Goal: Task Accomplishment & Management: Complete application form

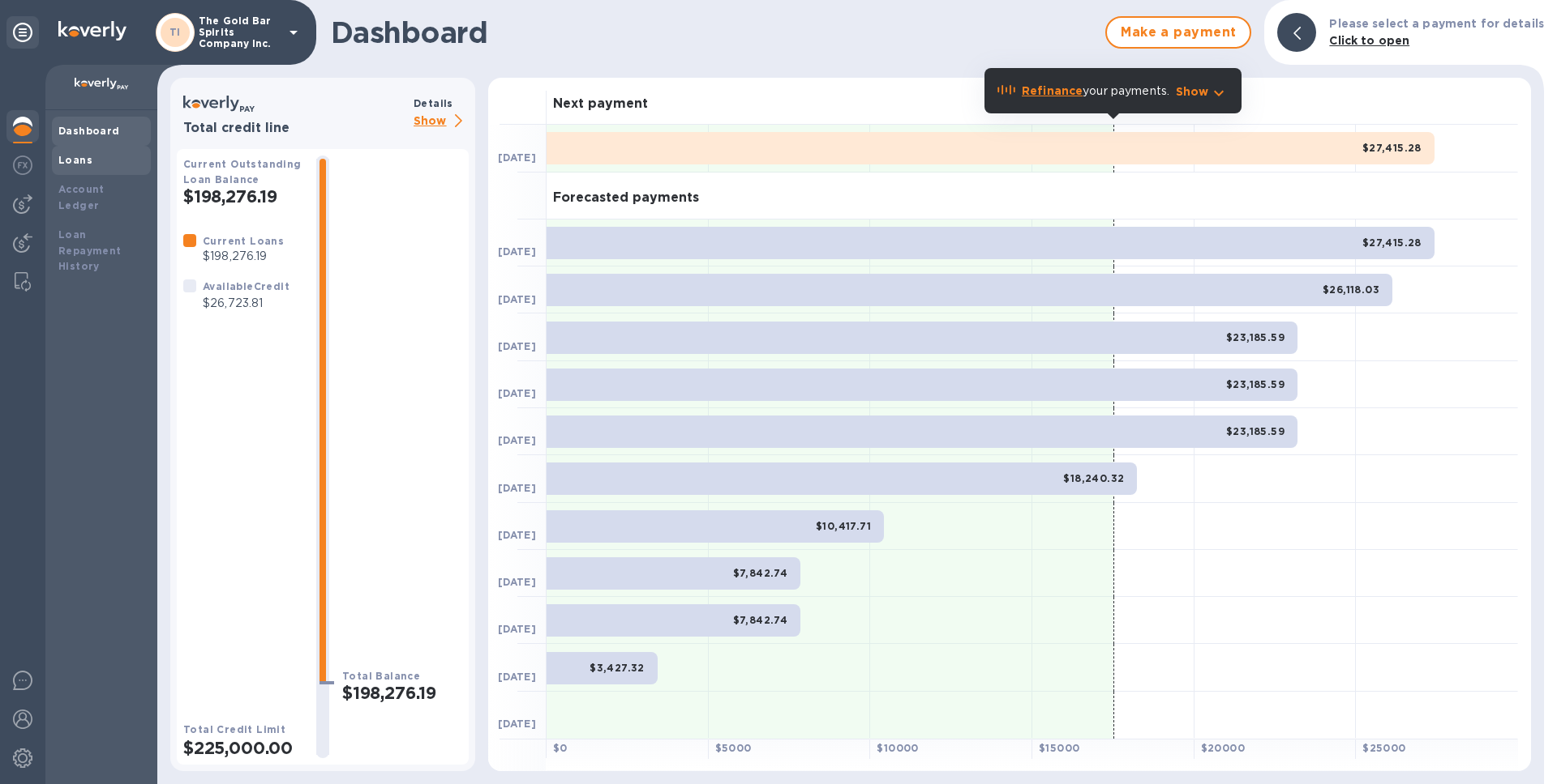
drag, startPoint x: 86, startPoint y: 165, endPoint x: 115, endPoint y: 167, distance: 29.1
click at [86, 165] on b "Loans" at bounding box center [74, 160] width 34 height 12
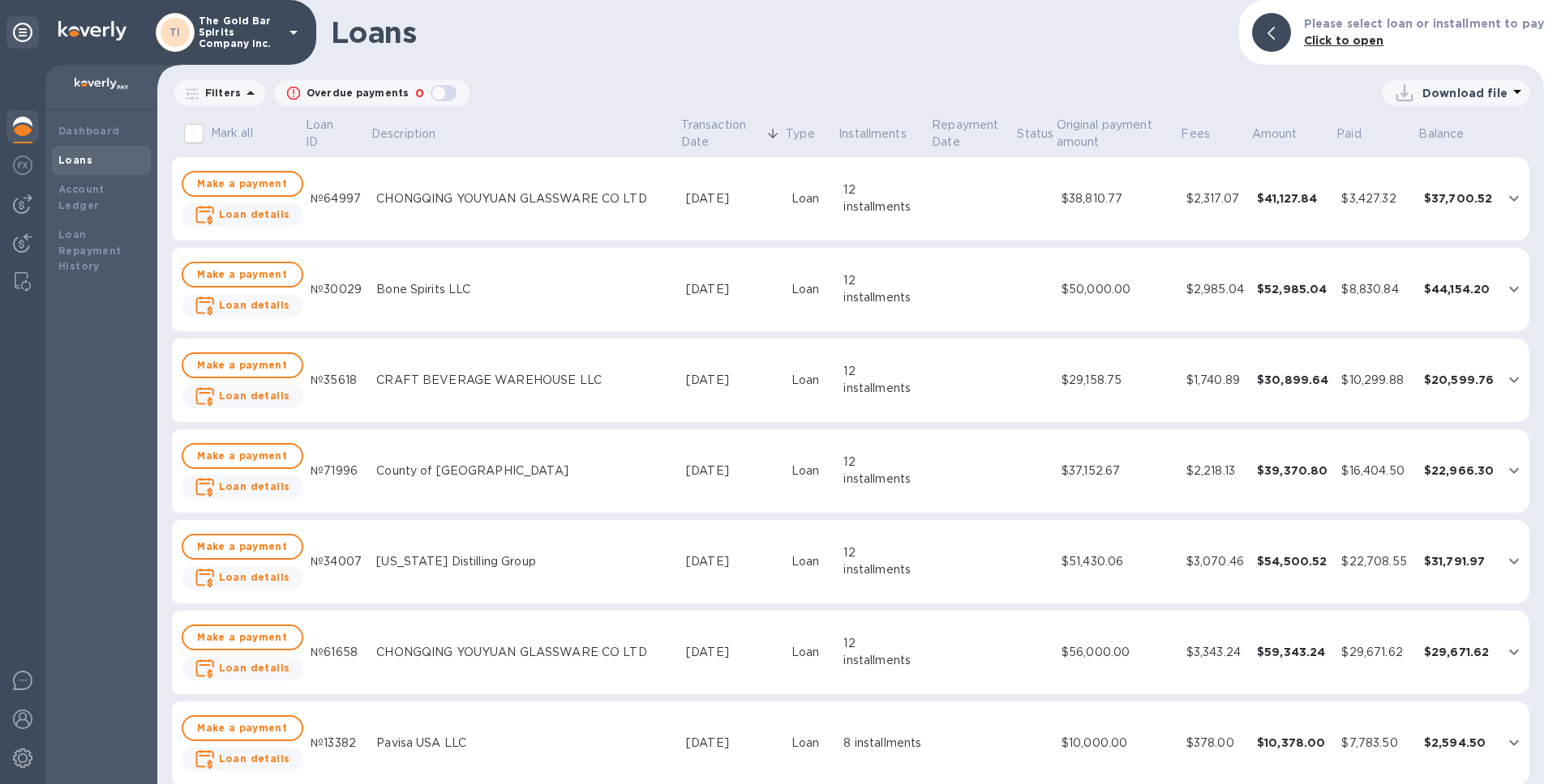
drag, startPoint x: 17, startPoint y: 206, endPoint x: 44, endPoint y: 219, distance: 30.0
click at [17, 206] on img at bounding box center [22, 204] width 19 height 19
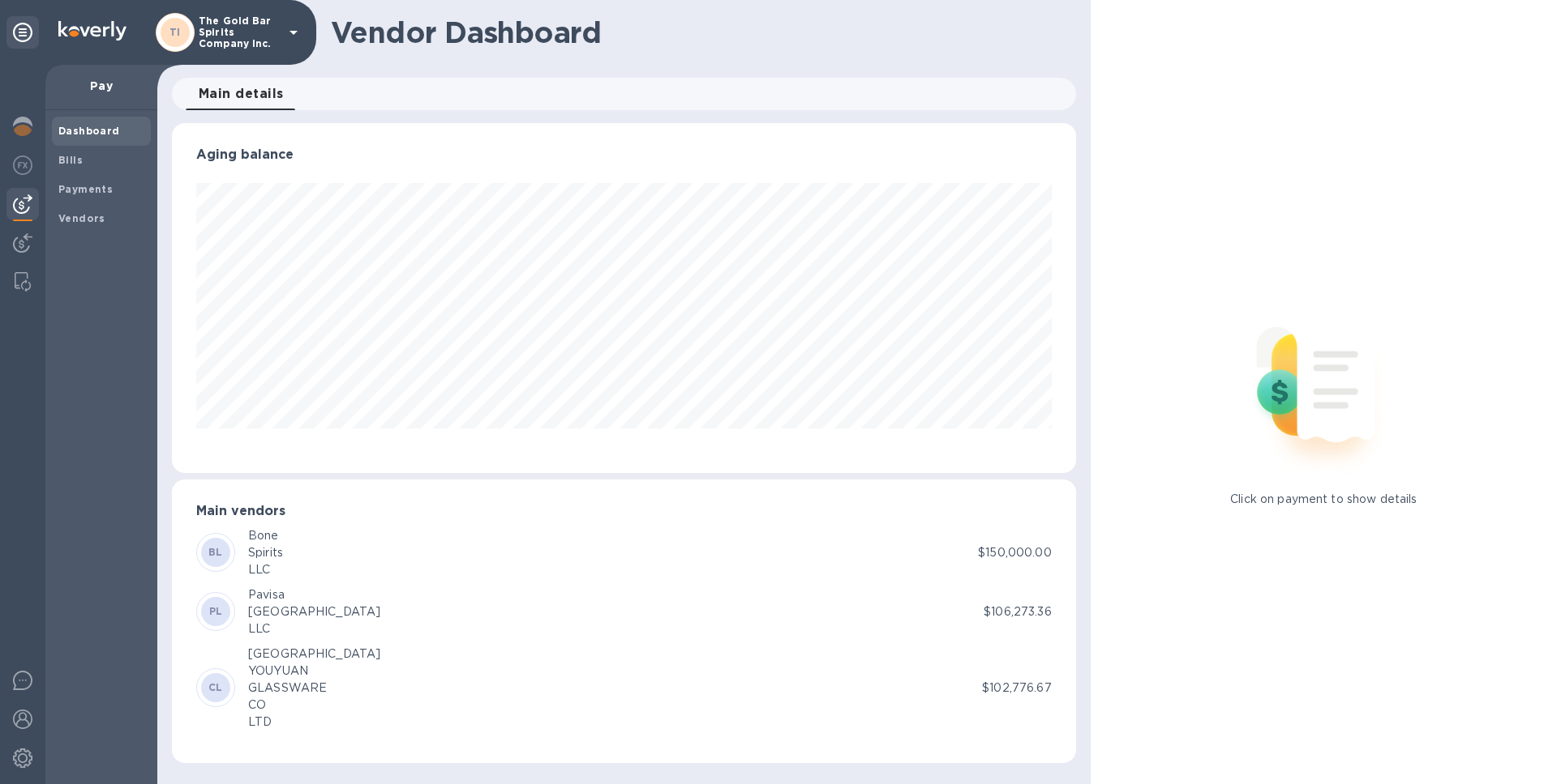
scroll to position [350, 903]
click at [99, 183] on b "Payments" at bounding box center [85, 188] width 54 height 12
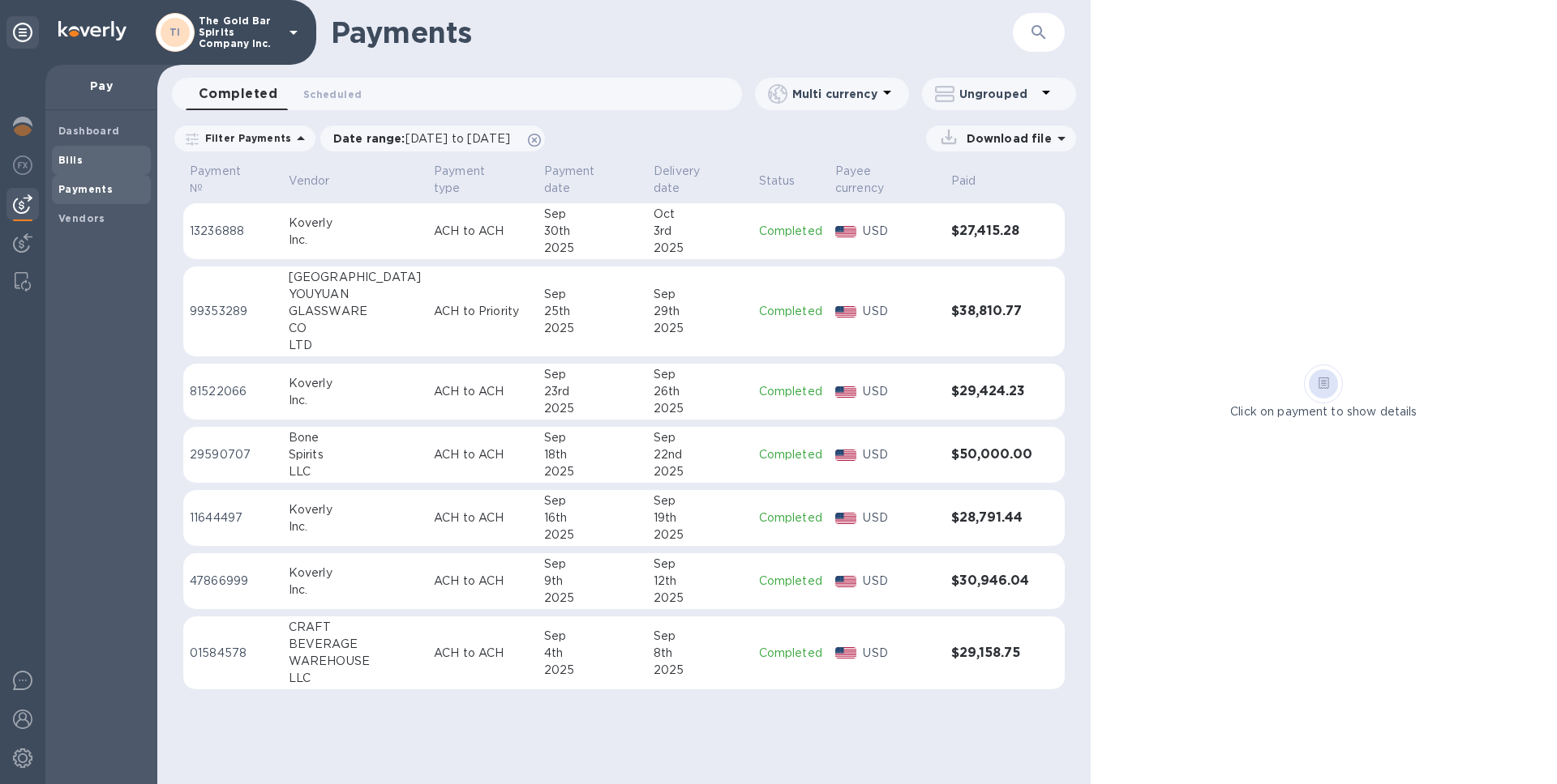
click at [82, 160] on span "Bills" at bounding box center [100, 161] width 86 height 17
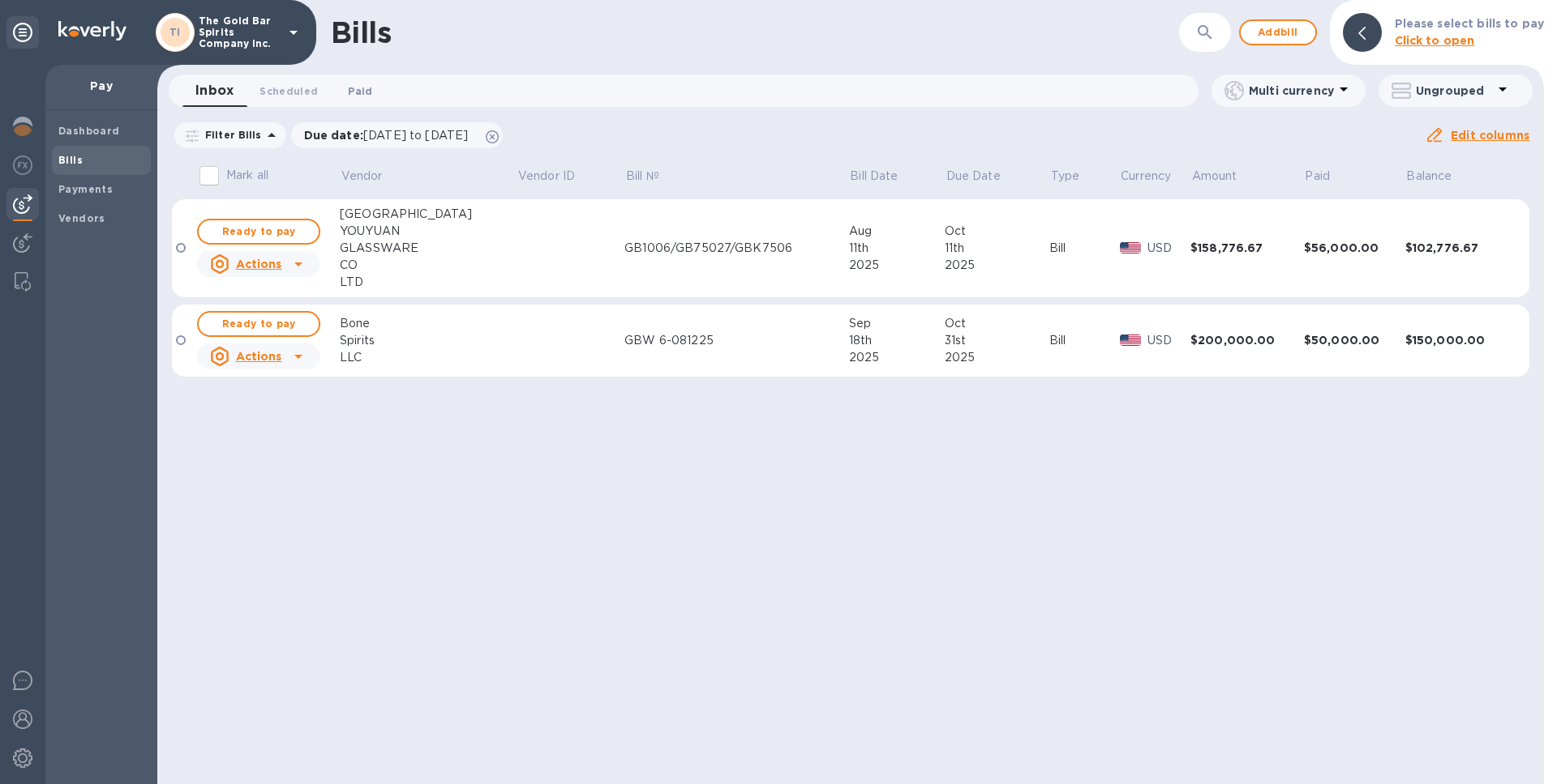
click at [348, 94] on span "Paid 0" at bounding box center [360, 91] width 24 height 17
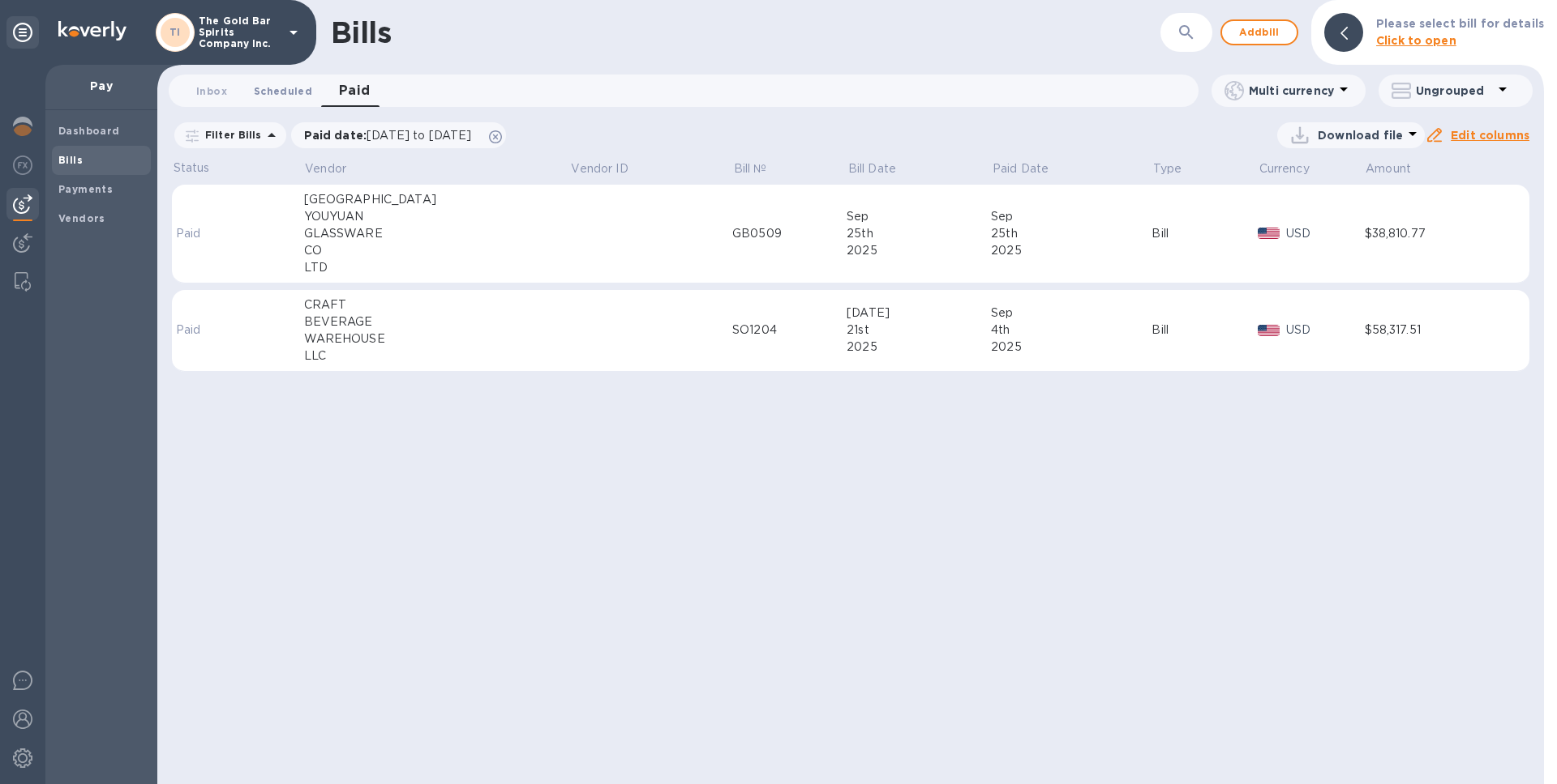
drag, startPoint x: 217, startPoint y: 83, endPoint x: 251, endPoint y: 97, distance: 36.8
click at [217, 83] on span "Inbox 0" at bounding box center [212, 91] width 31 height 17
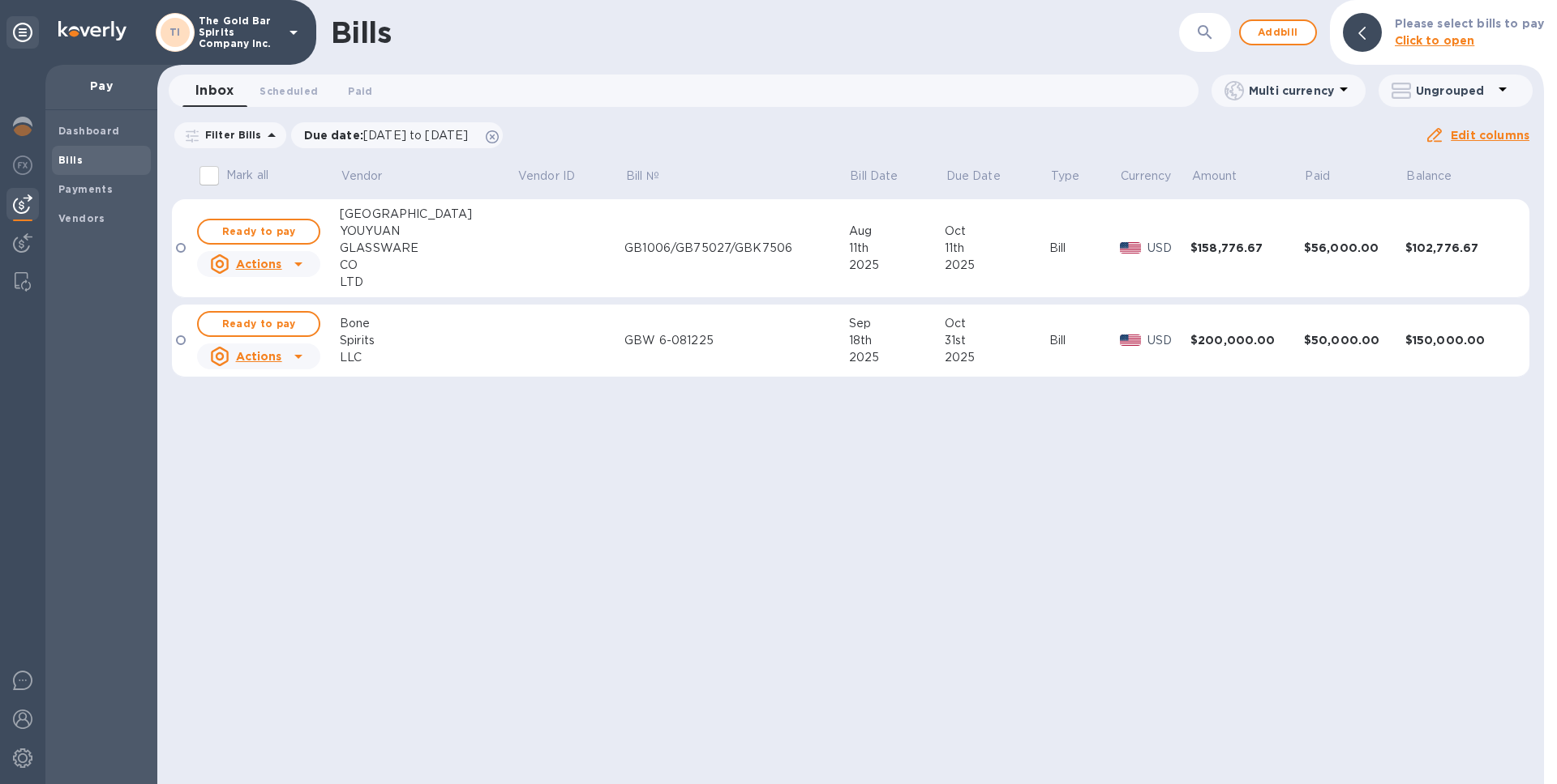
click at [23, 207] on img at bounding box center [22, 204] width 19 height 19
drag, startPoint x: 93, startPoint y: 158, endPoint x: 127, endPoint y: 156, distance: 34.1
click at [93, 158] on span "Bills" at bounding box center [100, 161] width 86 height 17
click at [1279, 31] on span "Add bill" at bounding box center [1277, 32] width 49 height 19
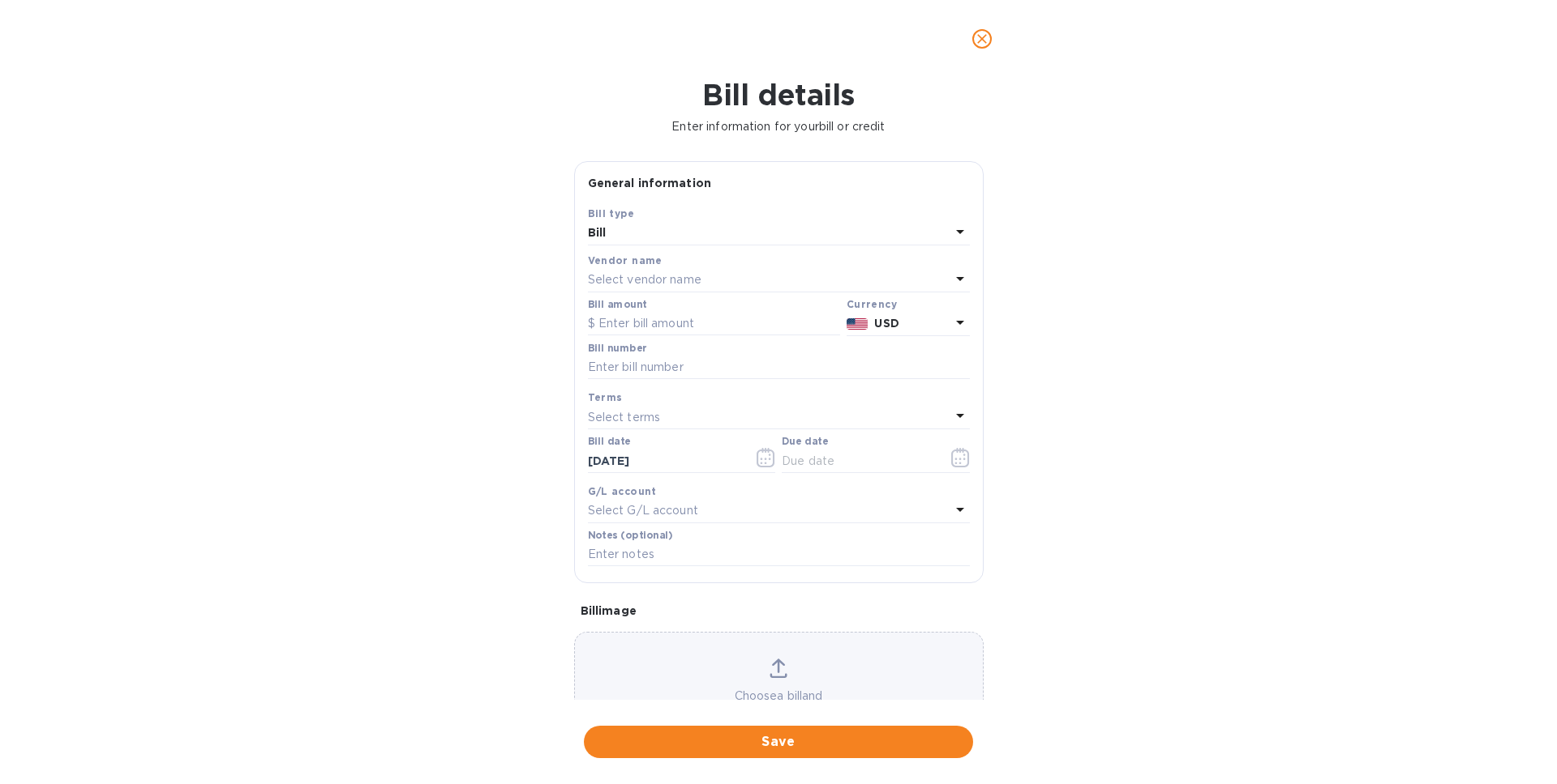
click at [980, 33] on icon "close" at bounding box center [982, 40] width 17 height 17
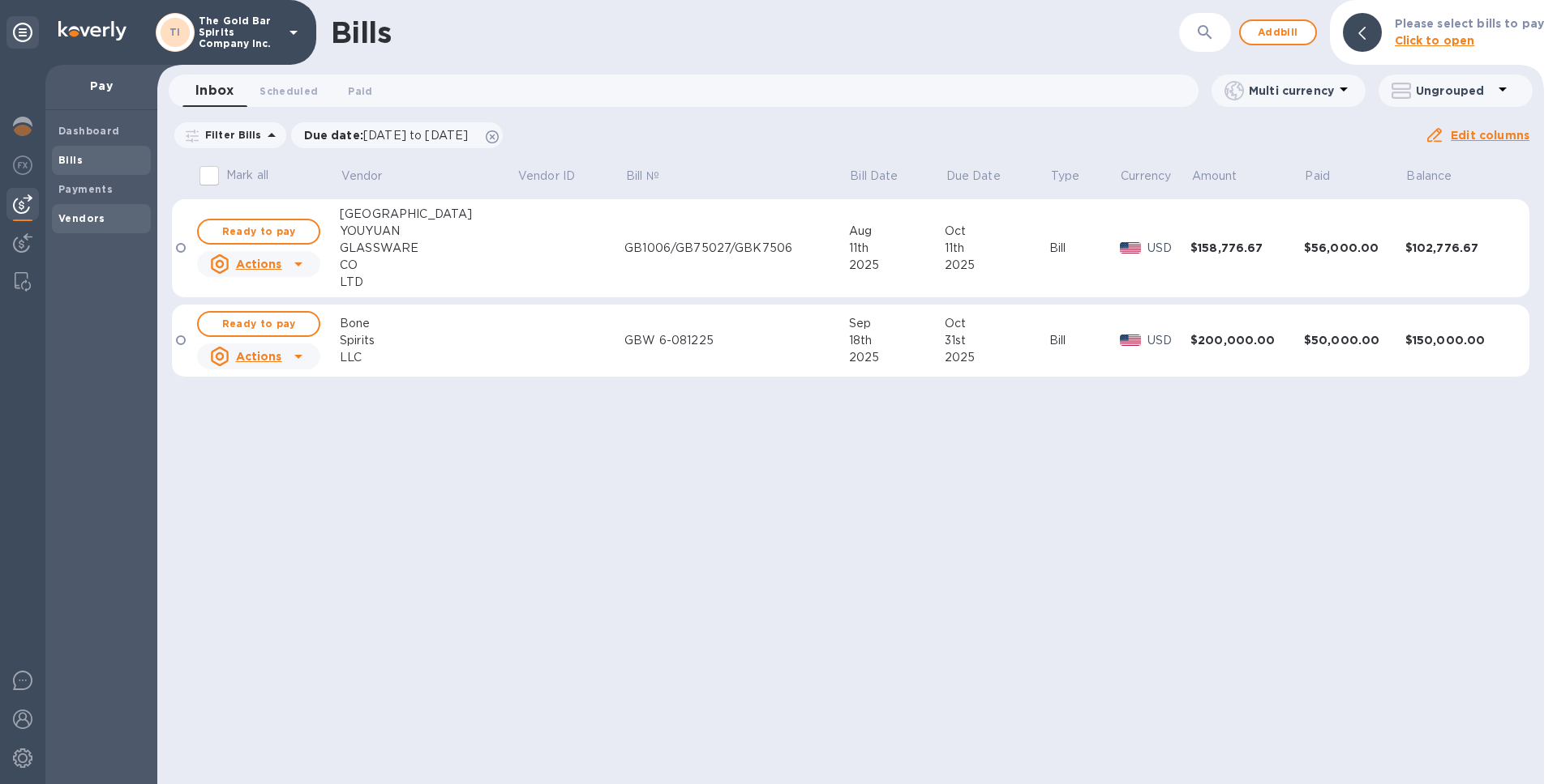
click at [85, 212] on b "Vendors" at bounding box center [81, 218] width 47 height 12
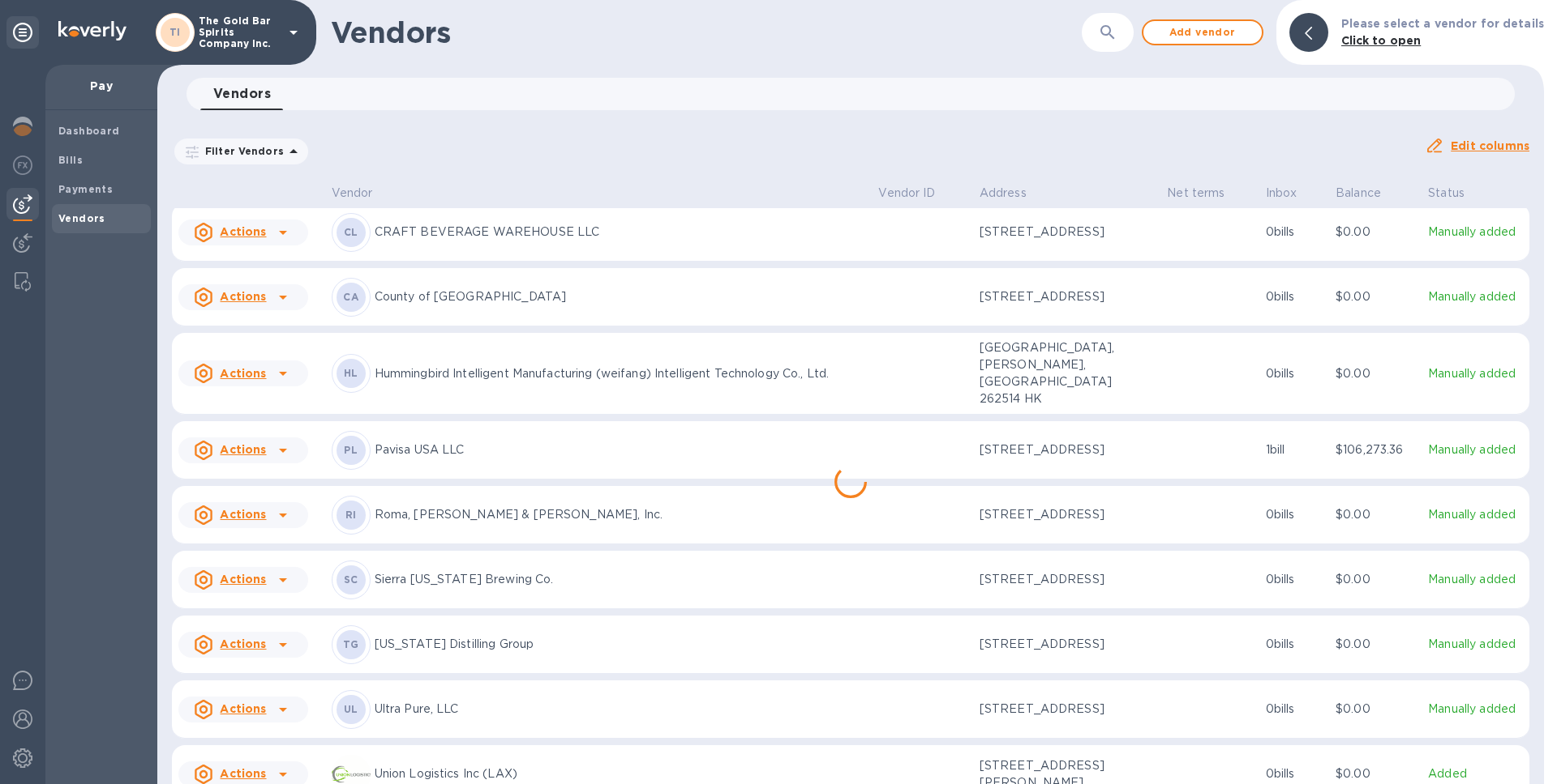
scroll to position [209, 0]
click at [273, 698] on icon at bounding box center [282, 707] width 19 height 19
click at [266, 707] on b "Add new bill" at bounding box center [261, 711] width 75 height 13
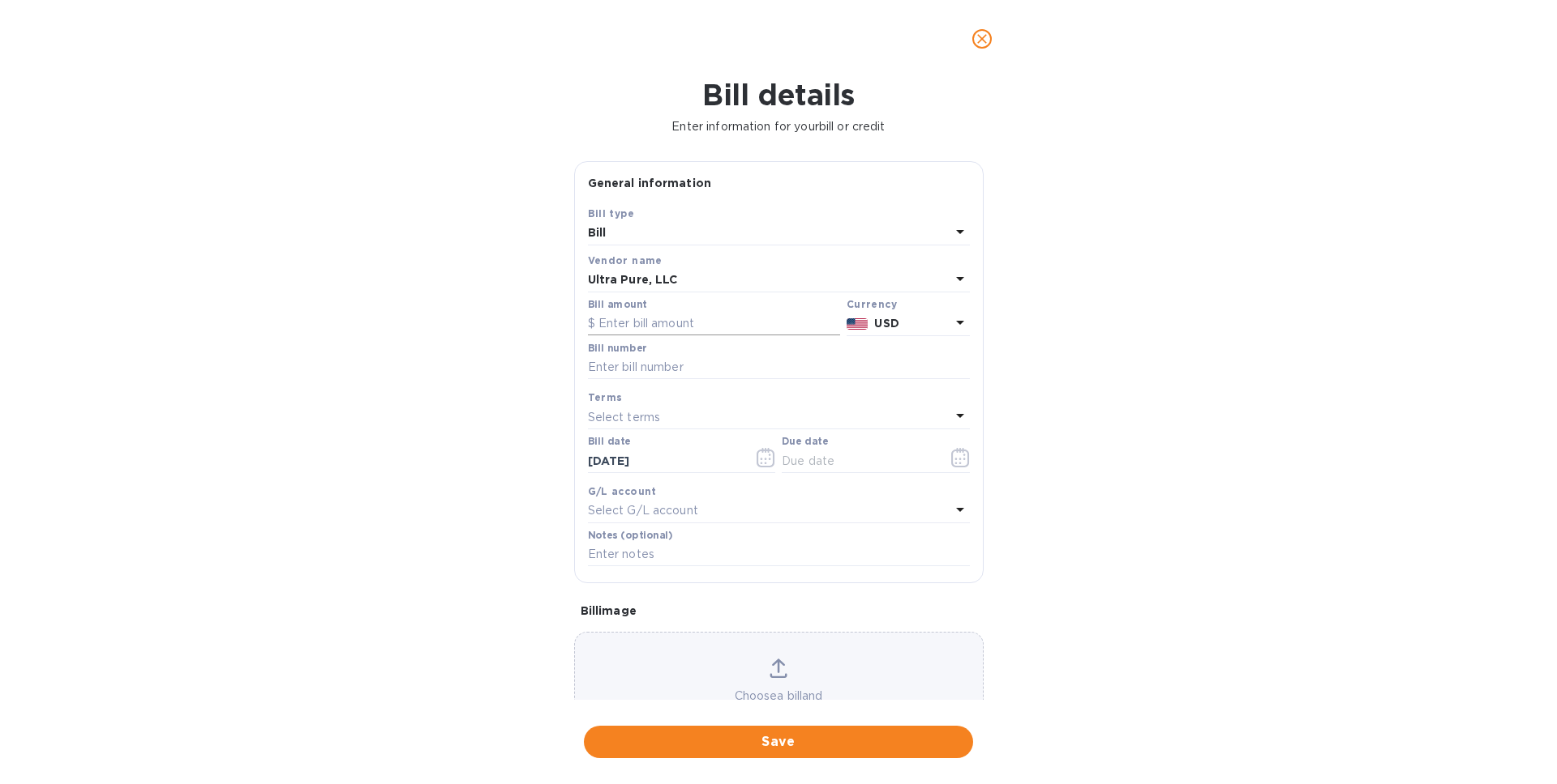
click at [710, 322] on input "text" at bounding box center [714, 324] width 252 height 24
click at [644, 330] on input "text" at bounding box center [714, 324] width 252 height 24
paste input "38,754.24"
type input "38,754.24"
click at [647, 373] on input "text" at bounding box center [778, 368] width 382 height 24
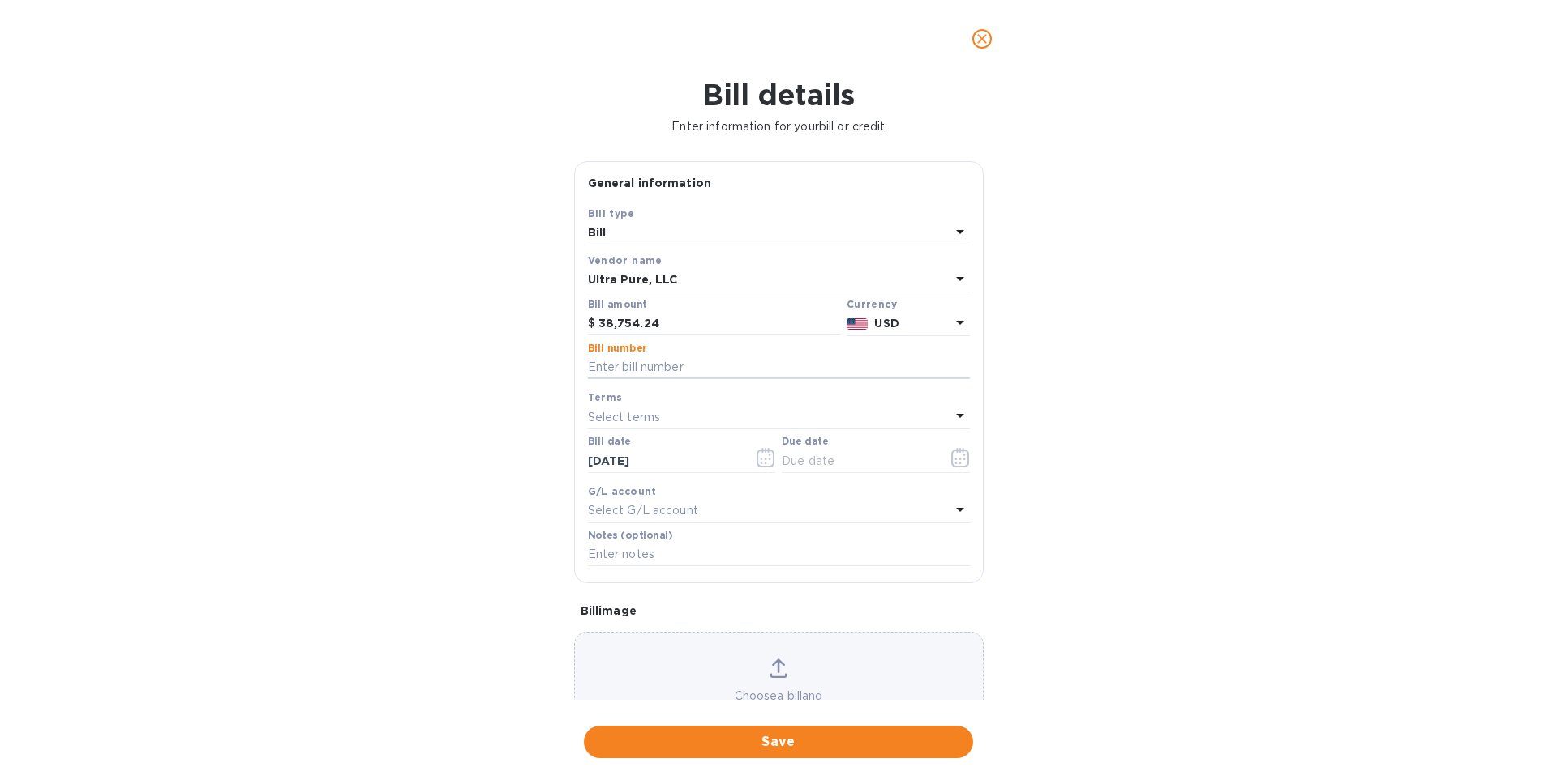
click at [464, 325] on div "Bill details Enter information for your bill or credit General information Save…" at bounding box center [778, 431] width 1557 height 707
click at [638, 365] on input "text" at bounding box center [778, 368] width 382 height 24
paste input "SO66170"
type input "SO66170"
click at [629, 415] on p "Select terms" at bounding box center [624, 417] width 73 height 17
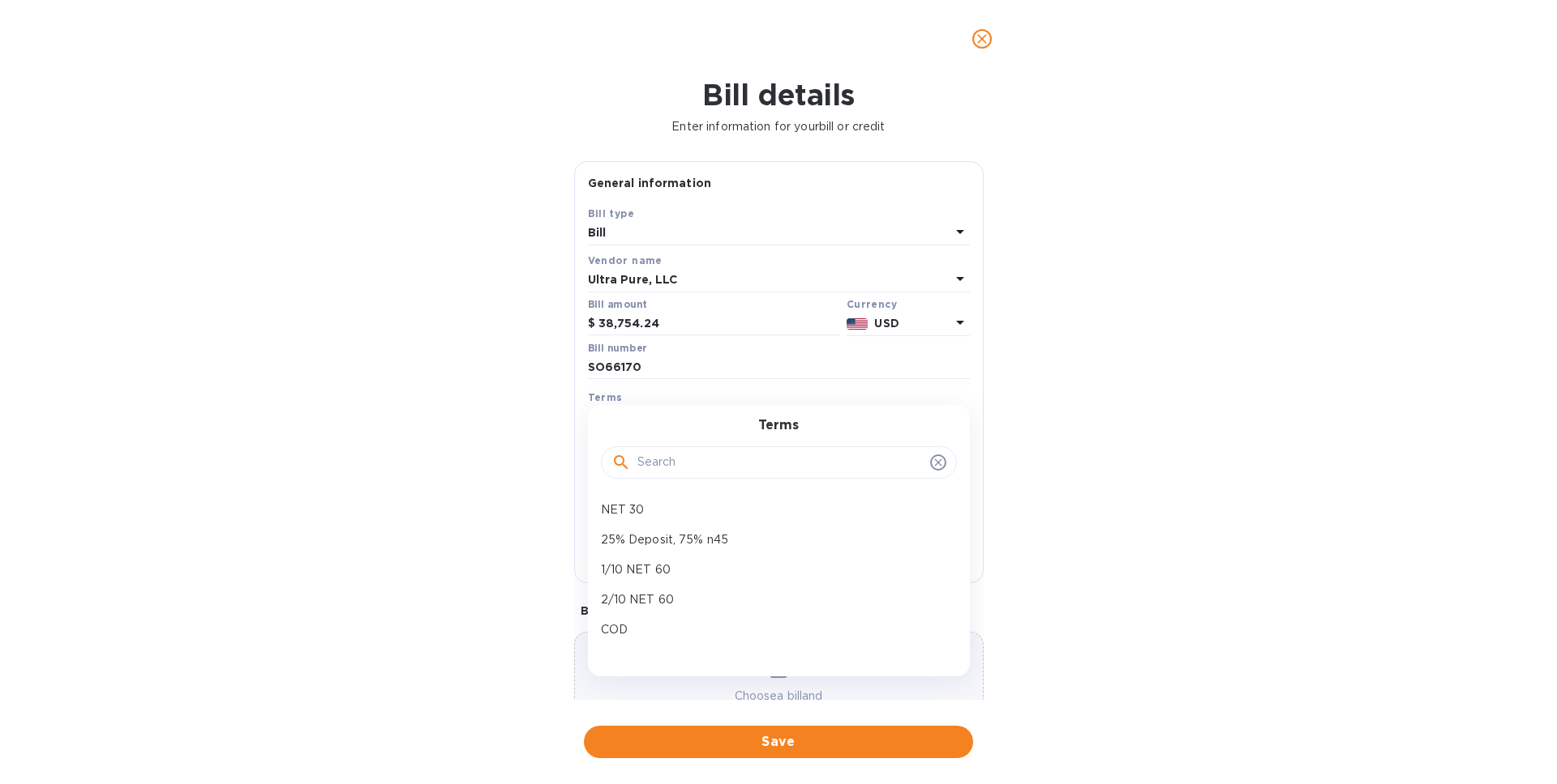
click at [638, 618] on div "COD" at bounding box center [772, 630] width 356 height 30
type input "[DATE]"
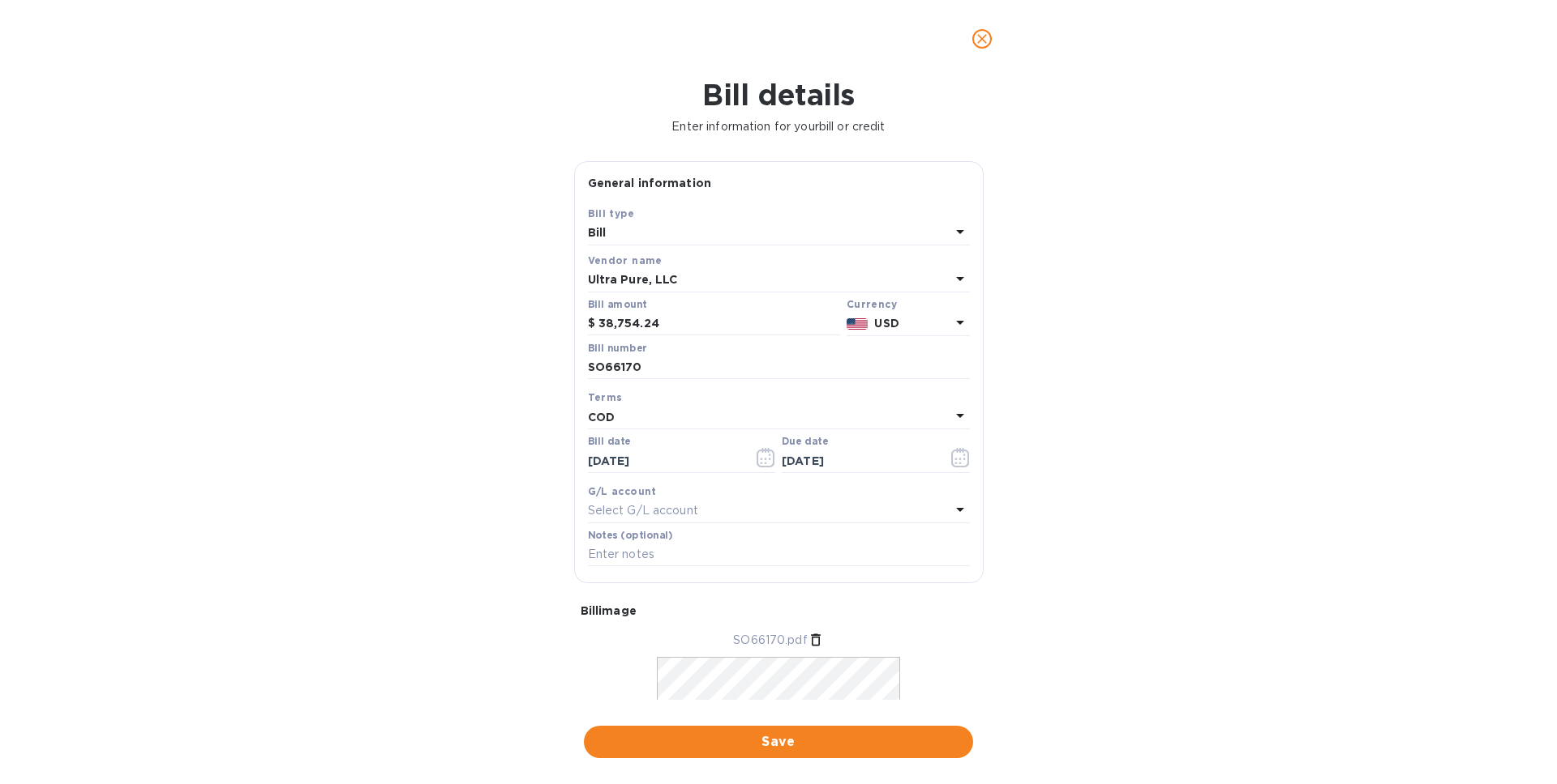
scroll to position [118, 0]
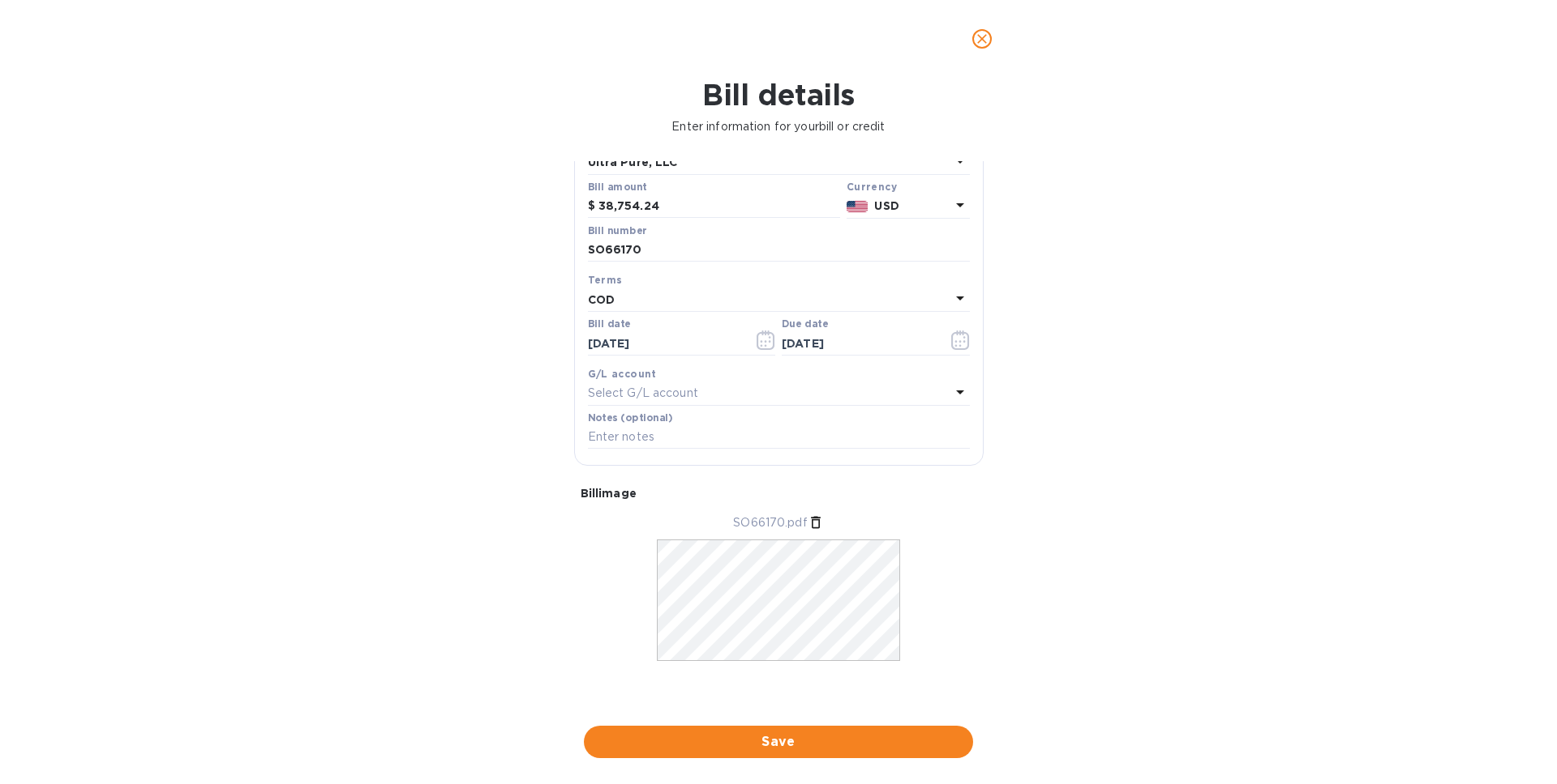
click at [753, 731] on button "Save" at bounding box center [778, 742] width 389 height 32
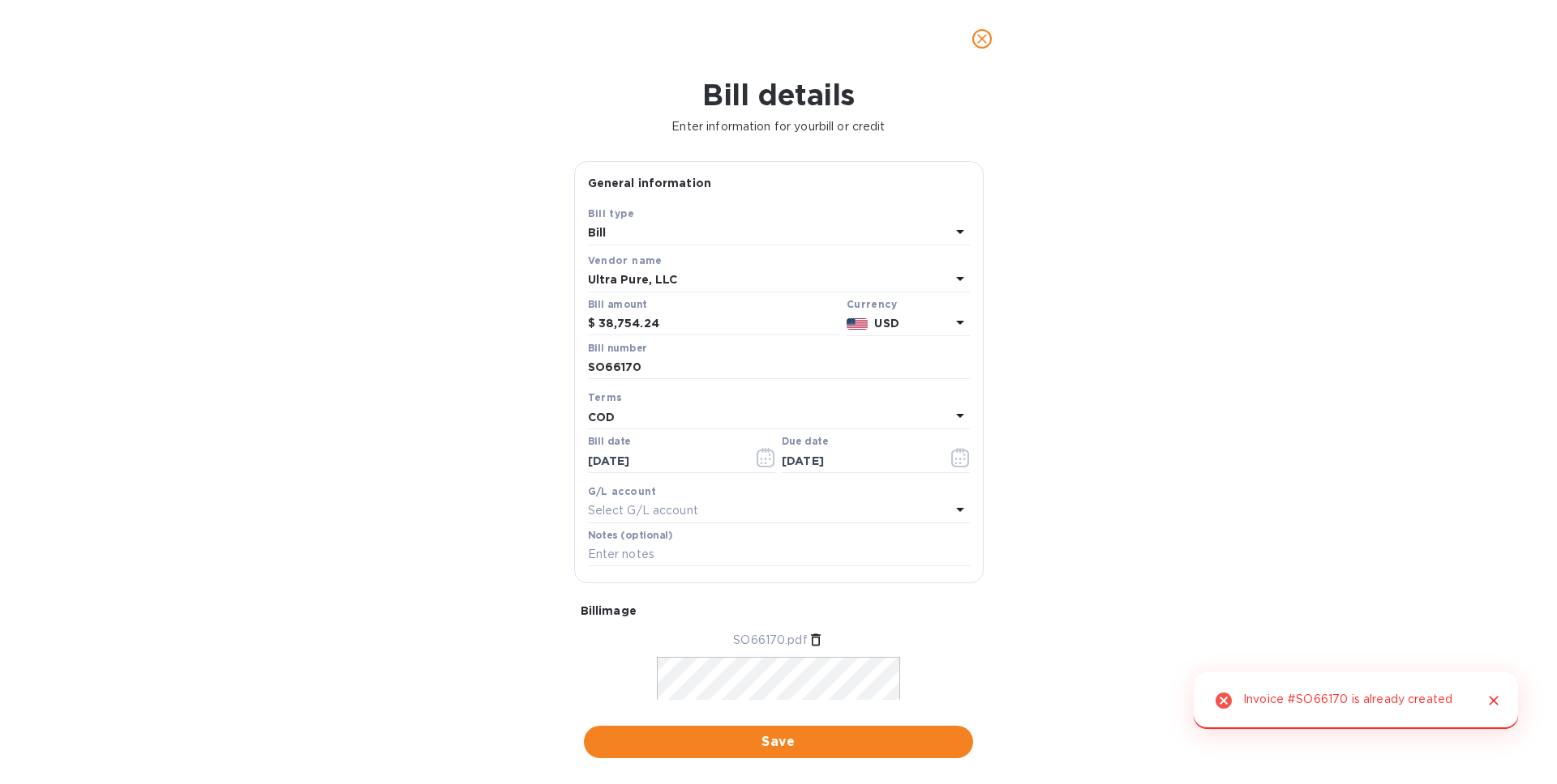
scroll to position [1, 0]
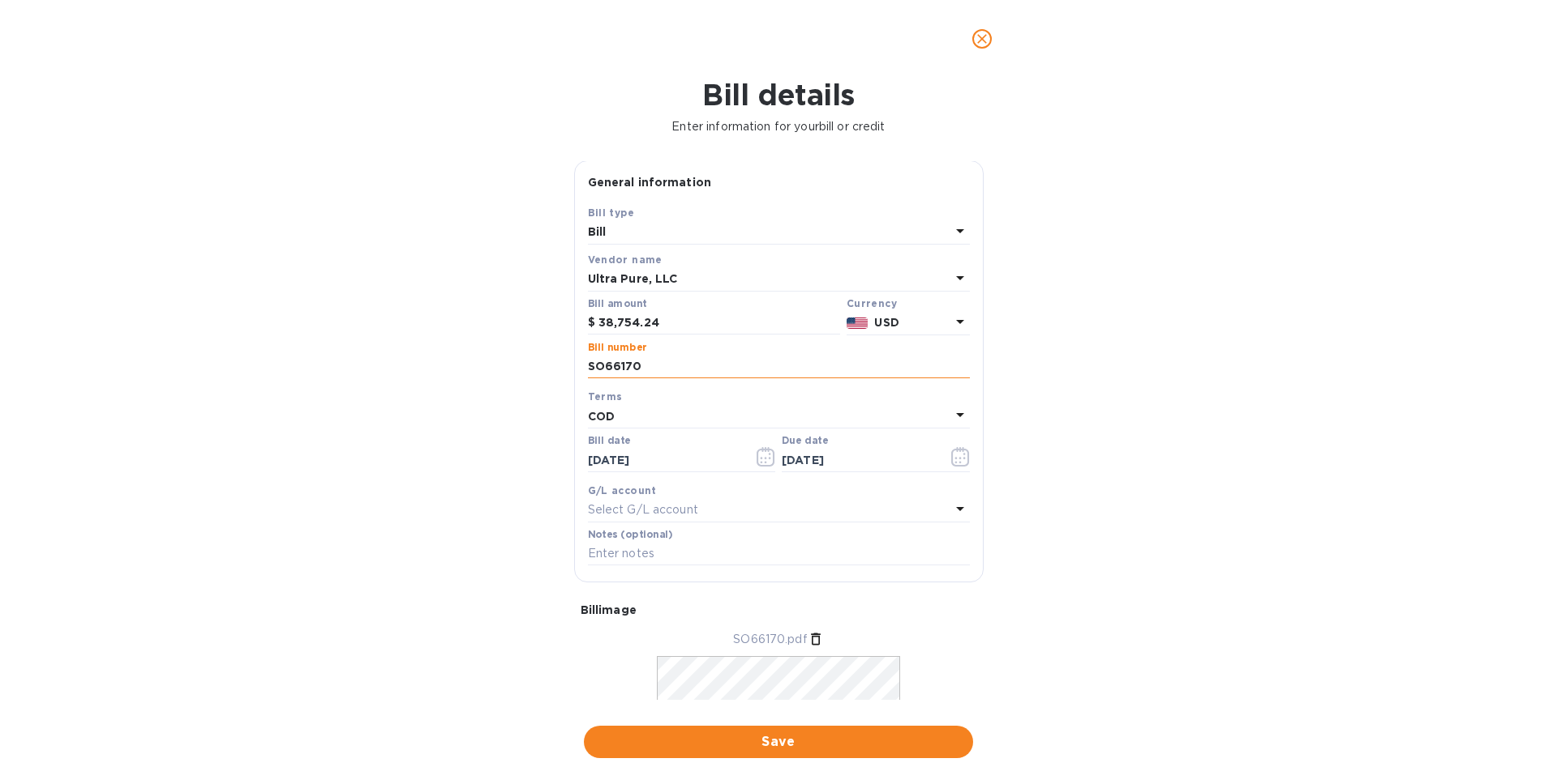
click at [652, 366] on input "SO66170" at bounding box center [778, 367] width 382 height 24
type input "SO66170-2"
drag, startPoint x: 807, startPoint y: 742, endPoint x: 821, endPoint y: 729, distance: 19.1
click at [807, 741] on span "Save" at bounding box center [778, 742] width 363 height 19
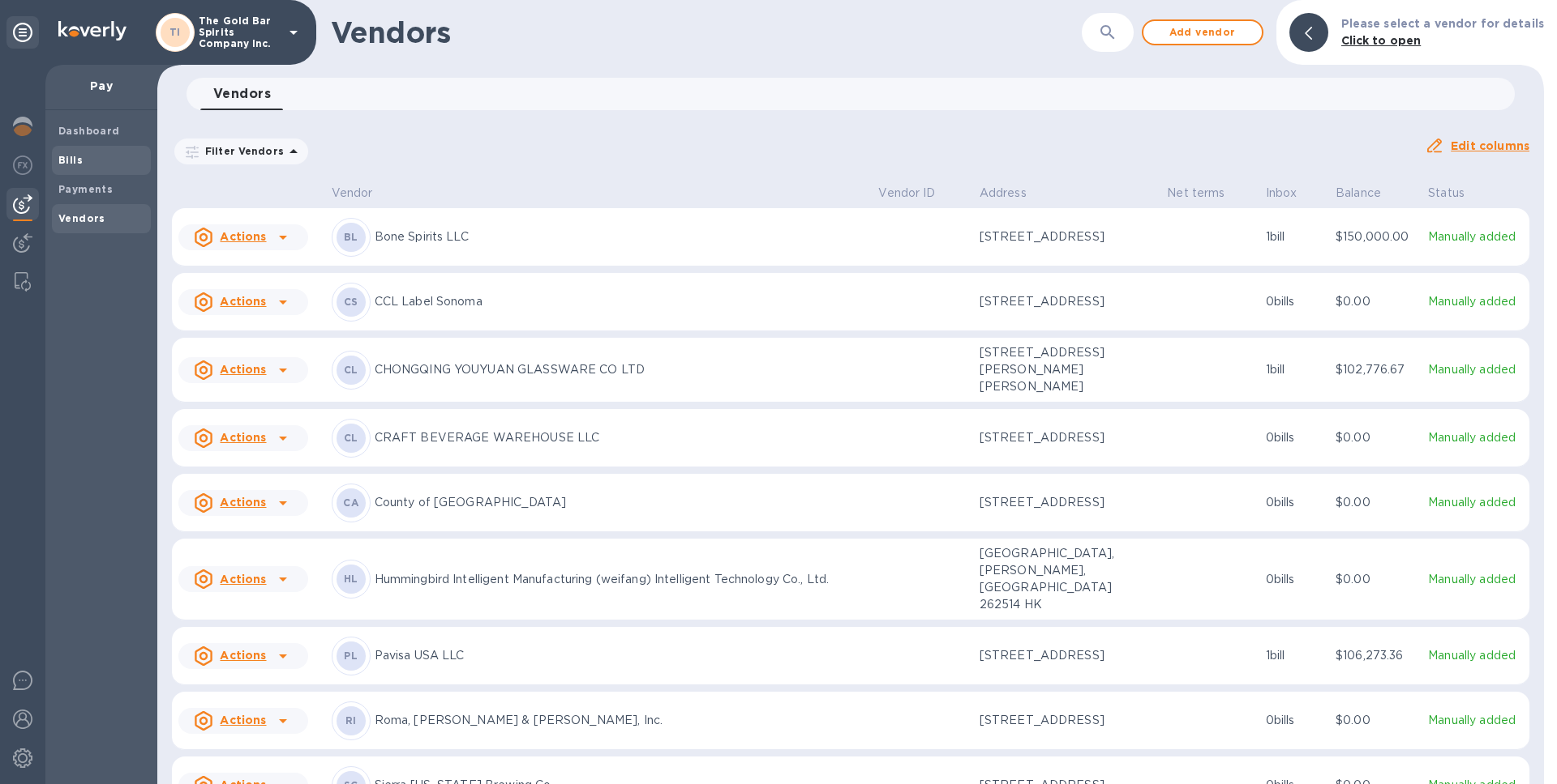
click at [95, 153] on span "Bills" at bounding box center [100, 161] width 86 height 17
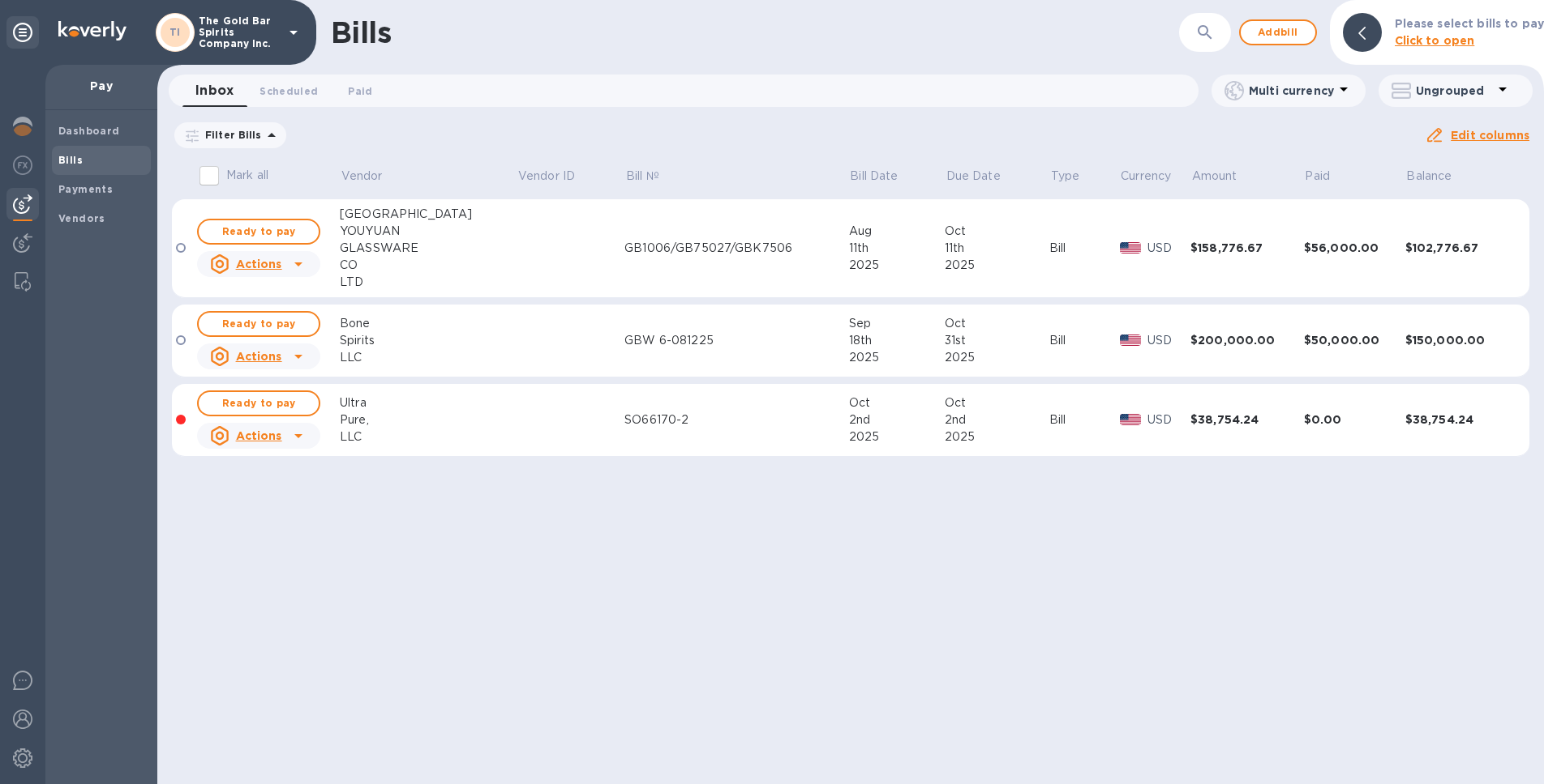
click at [518, 403] on td at bounding box center [570, 420] width 108 height 73
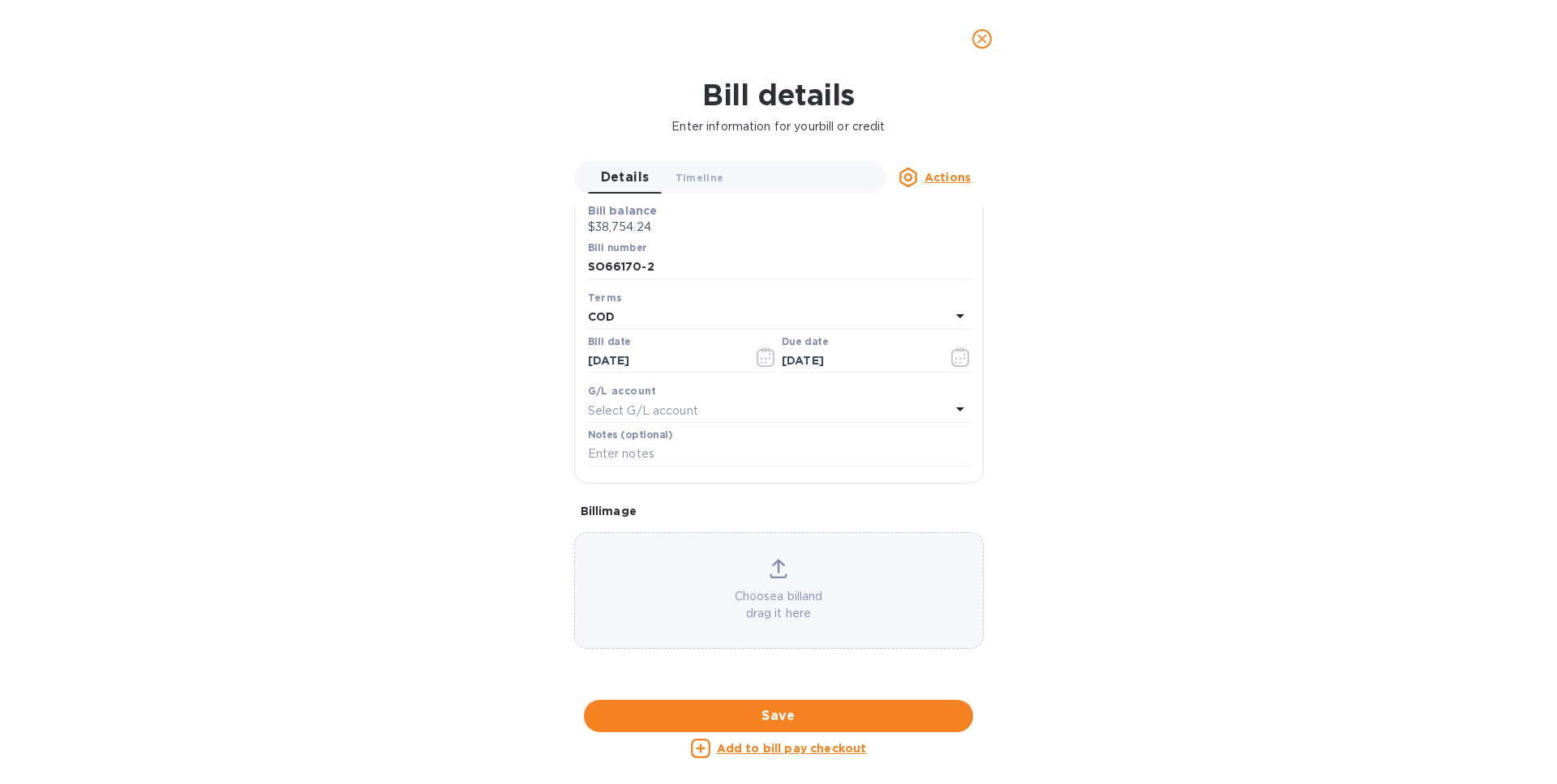
scroll to position [706, 0]
click at [981, 47] on span "close" at bounding box center [981, 39] width 19 height 19
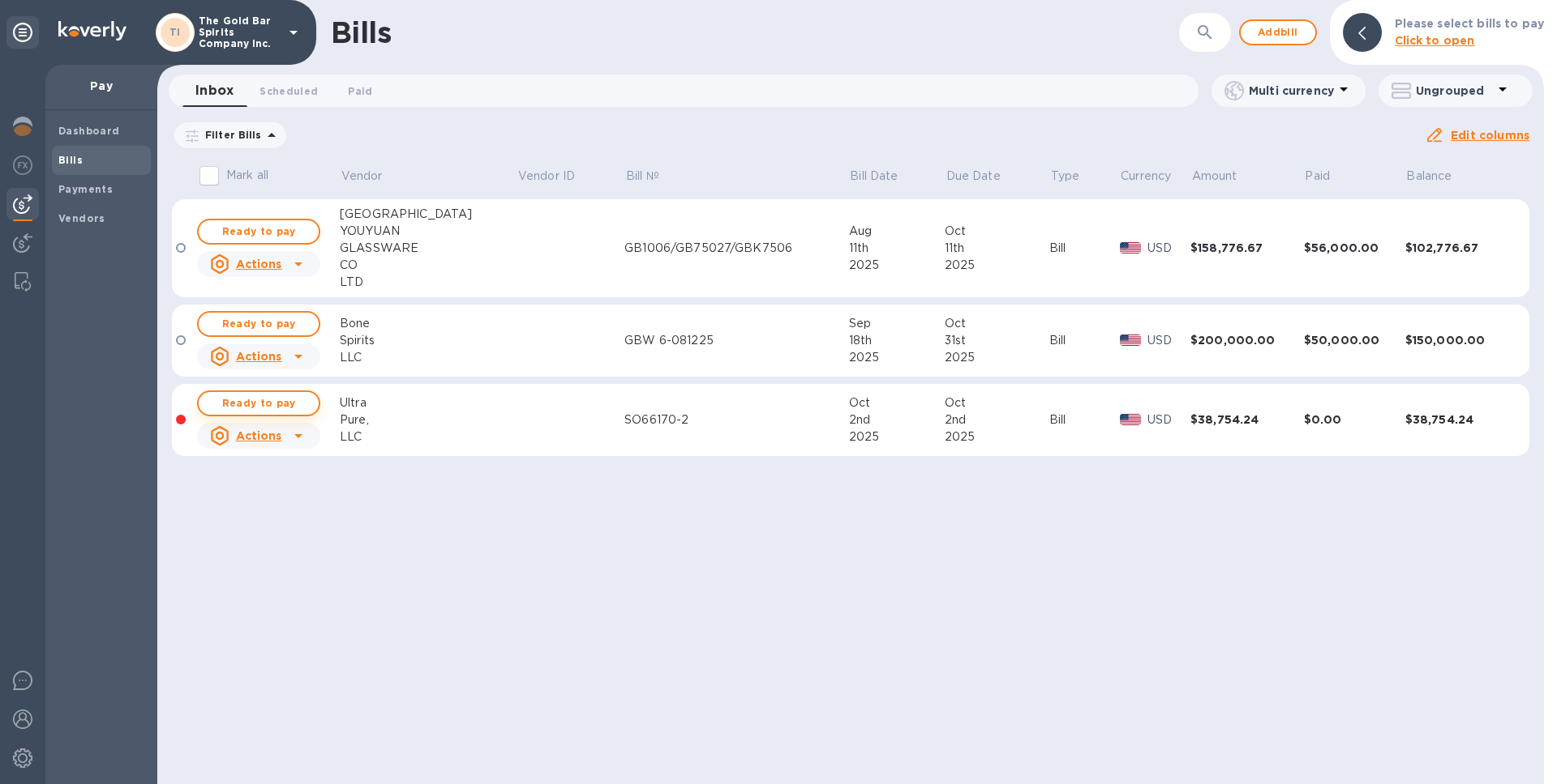
click at [280, 397] on span "Ready to pay" at bounding box center [258, 403] width 94 height 19
click at [301, 401] on span "Ready to pay" at bounding box center [258, 403] width 94 height 19
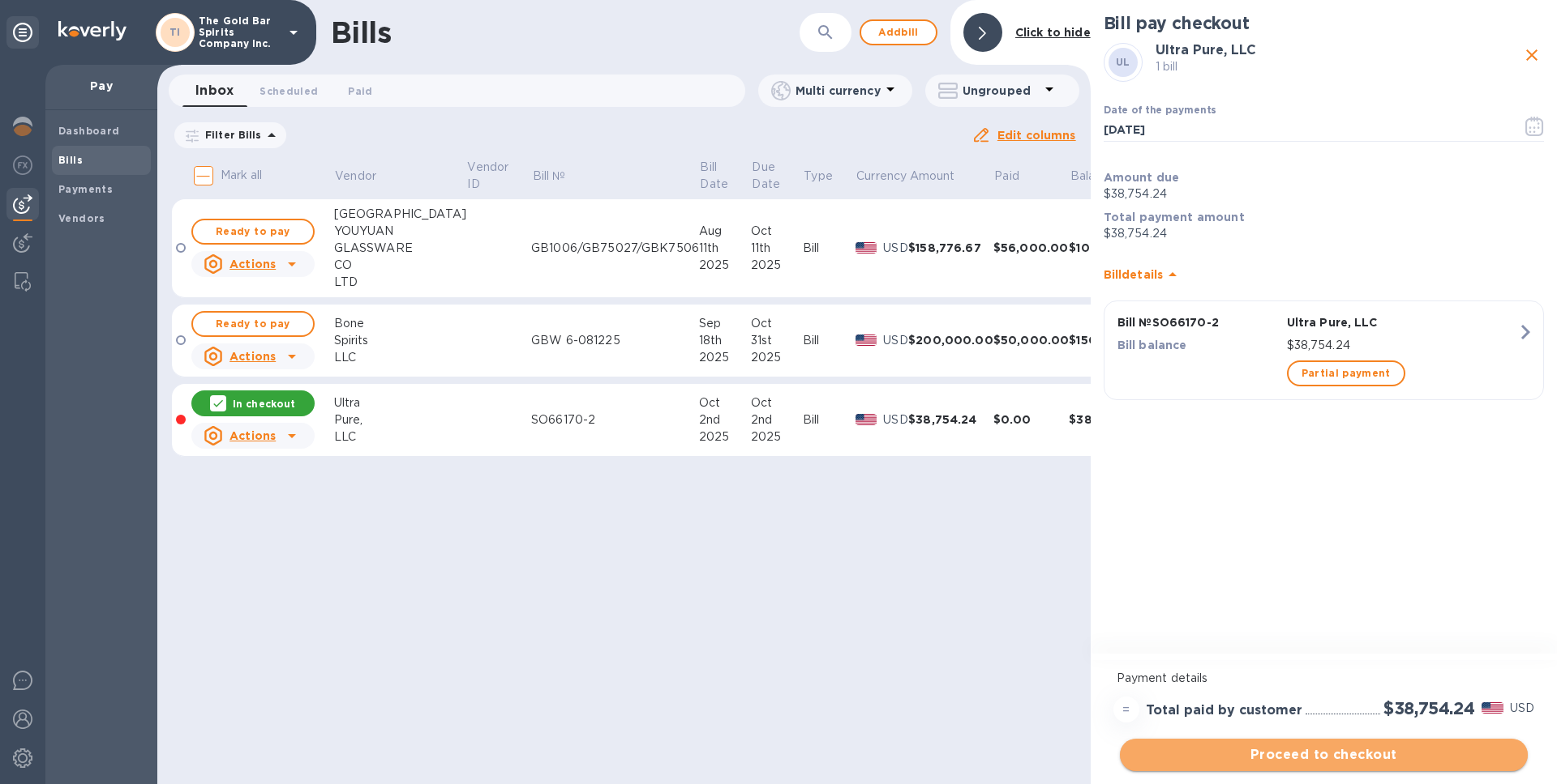
click at [1334, 758] on span "Proceed to checkout" at bounding box center [1323, 755] width 382 height 19
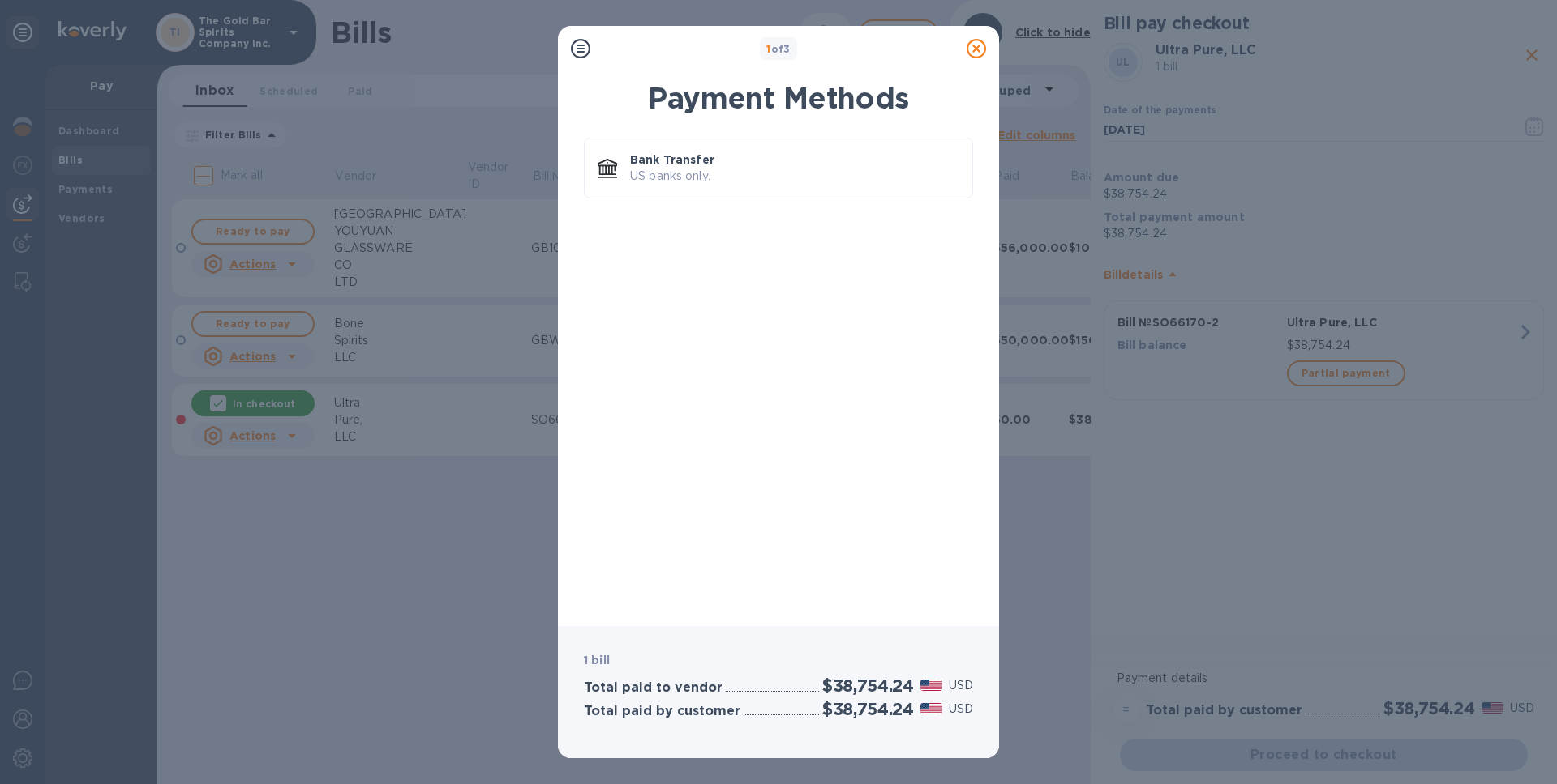
click at [973, 51] on icon at bounding box center [976, 48] width 19 height 19
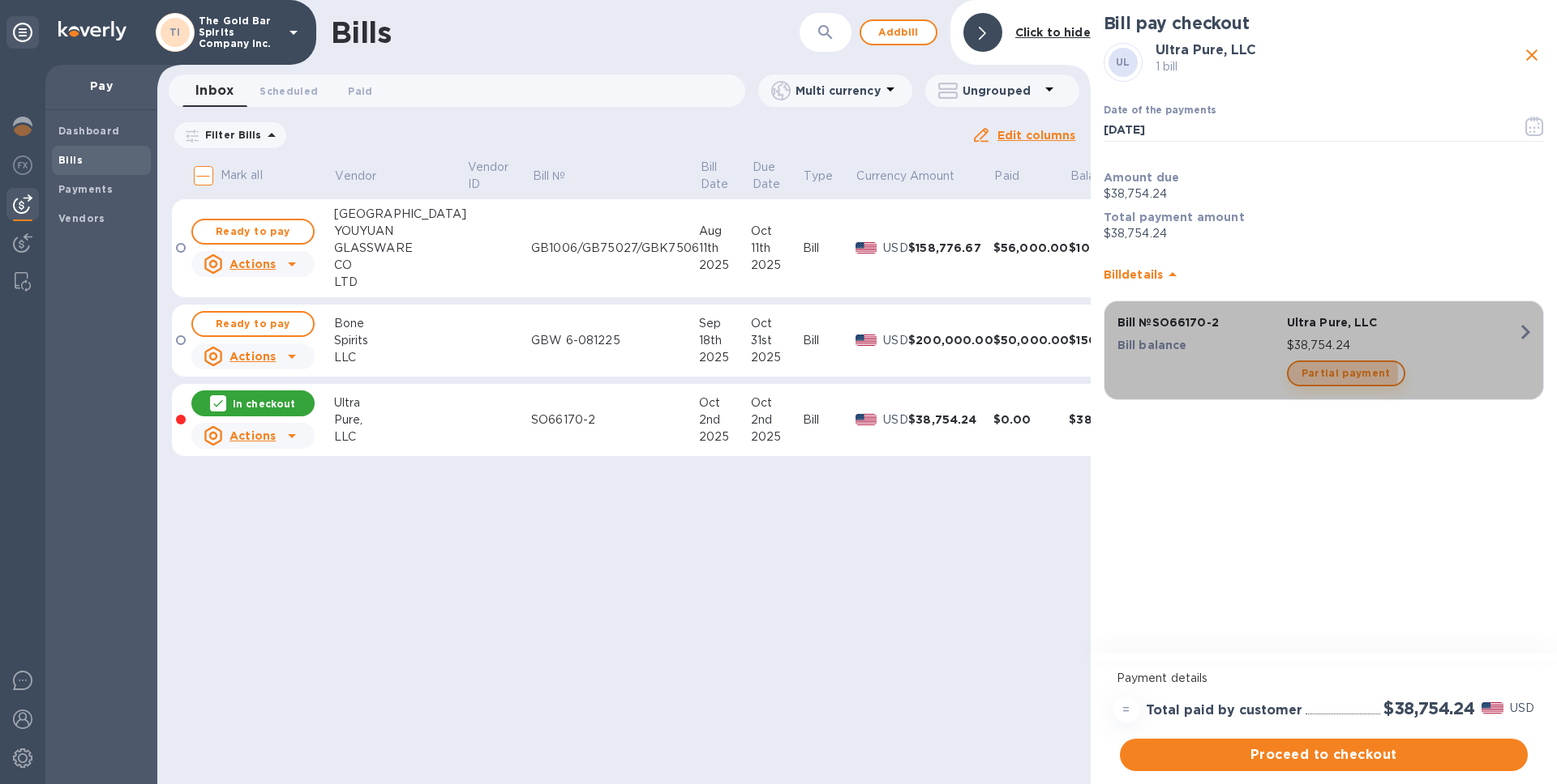
click at [1333, 373] on span "Partial payment" at bounding box center [1345, 373] width 89 height 19
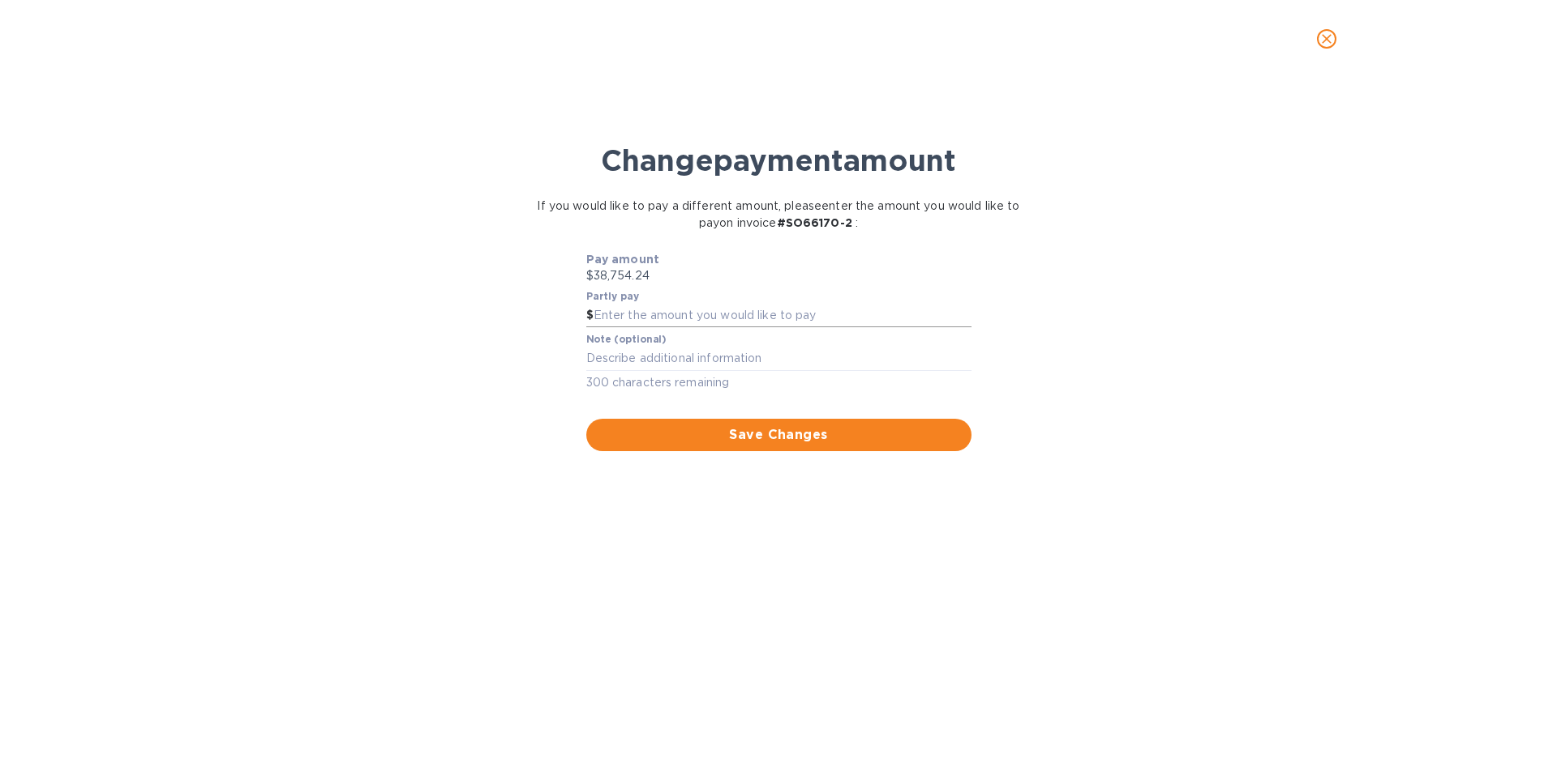
click at [635, 317] on input "text" at bounding box center [782, 316] width 378 height 24
type input "26,000"
click at [429, 633] on div "Change payment amount If you would like to pay a different amount, please enter…" at bounding box center [778, 438] width 1531 height 691
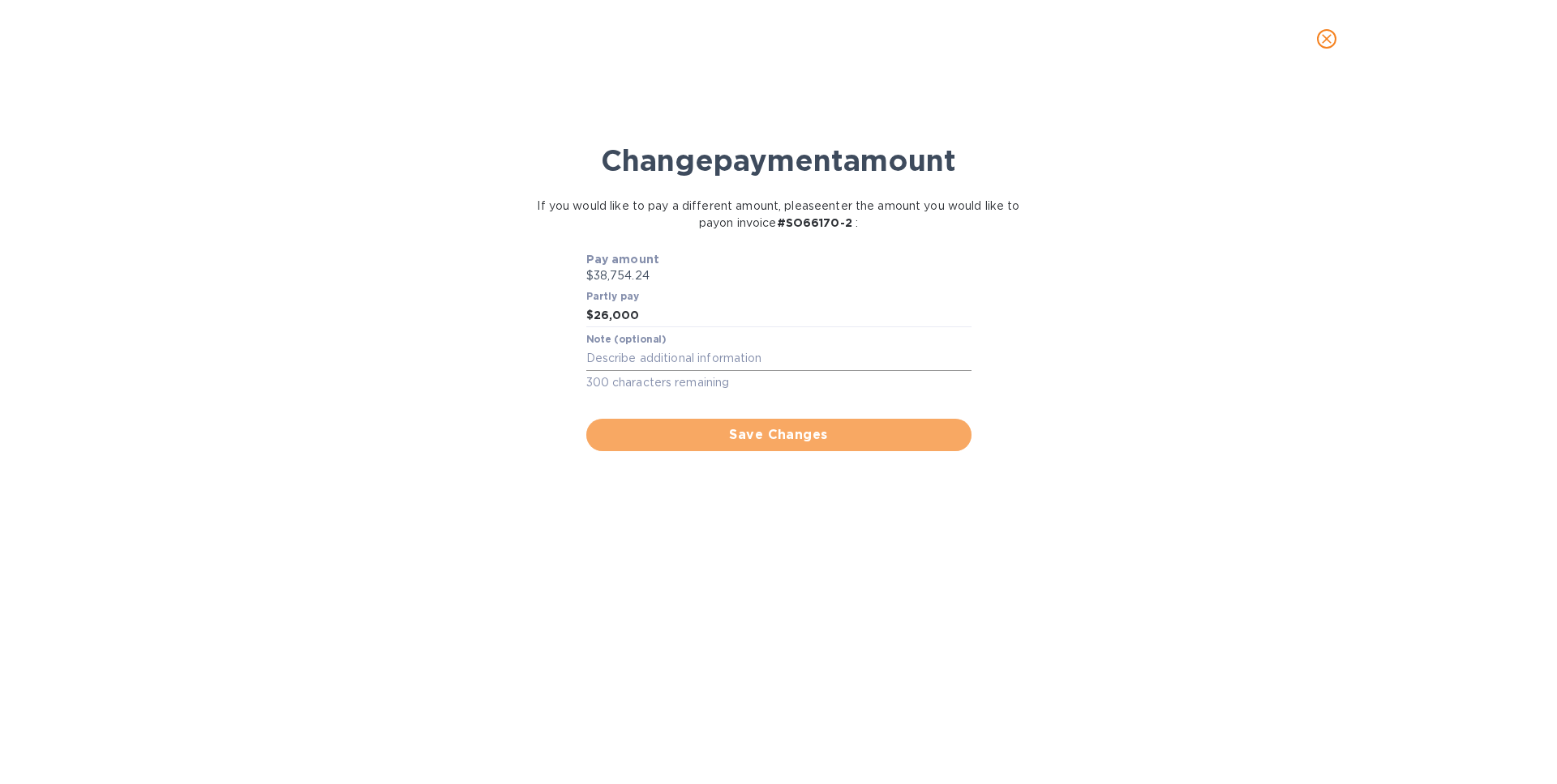
click at [752, 433] on span "Save Changes" at bounding box center [779, 435] width 360 height 19
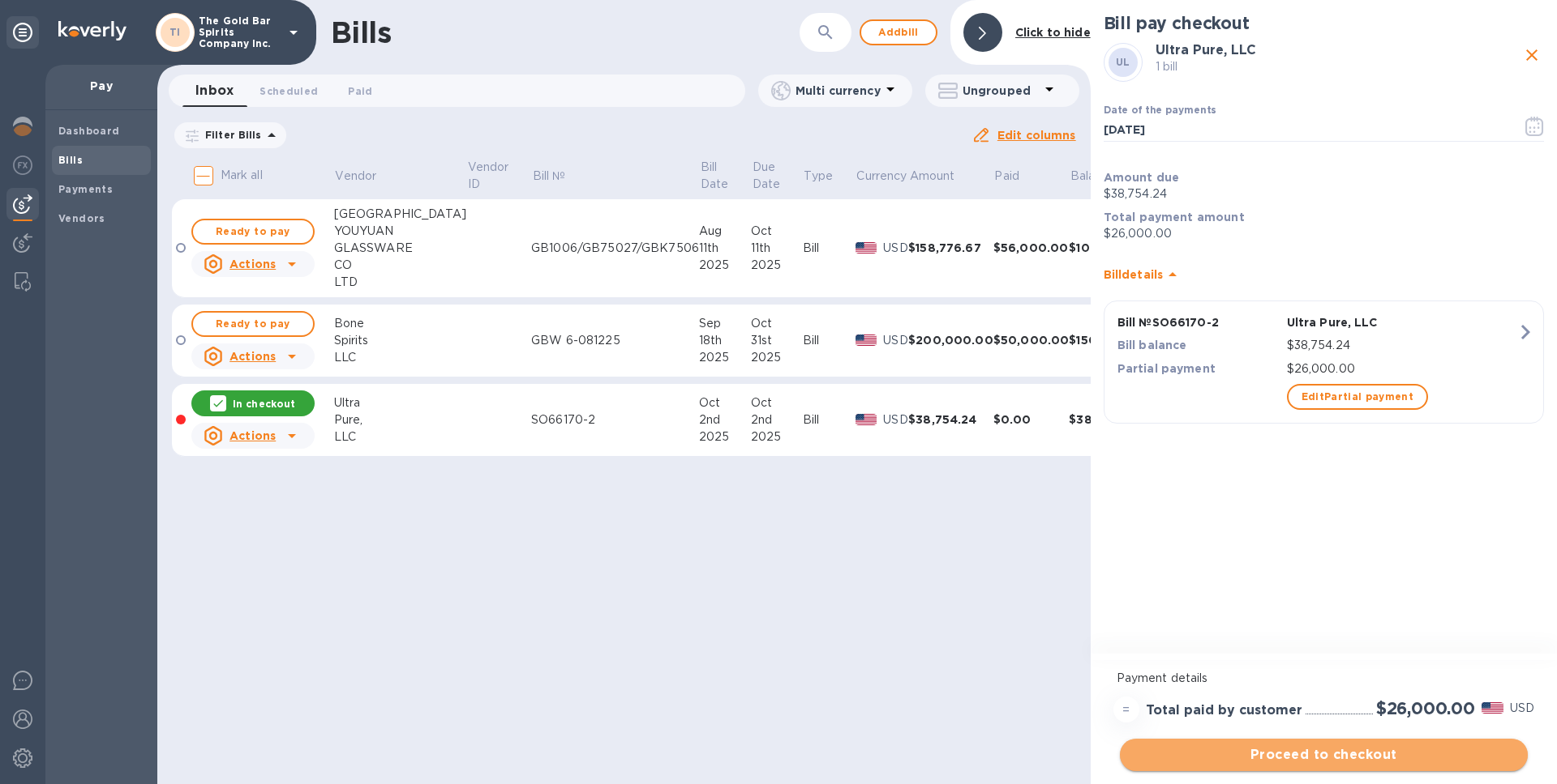
click at [1312, 755] on span "Proceed to checkout" at bounding box center [1323, 755] width 382 height 19
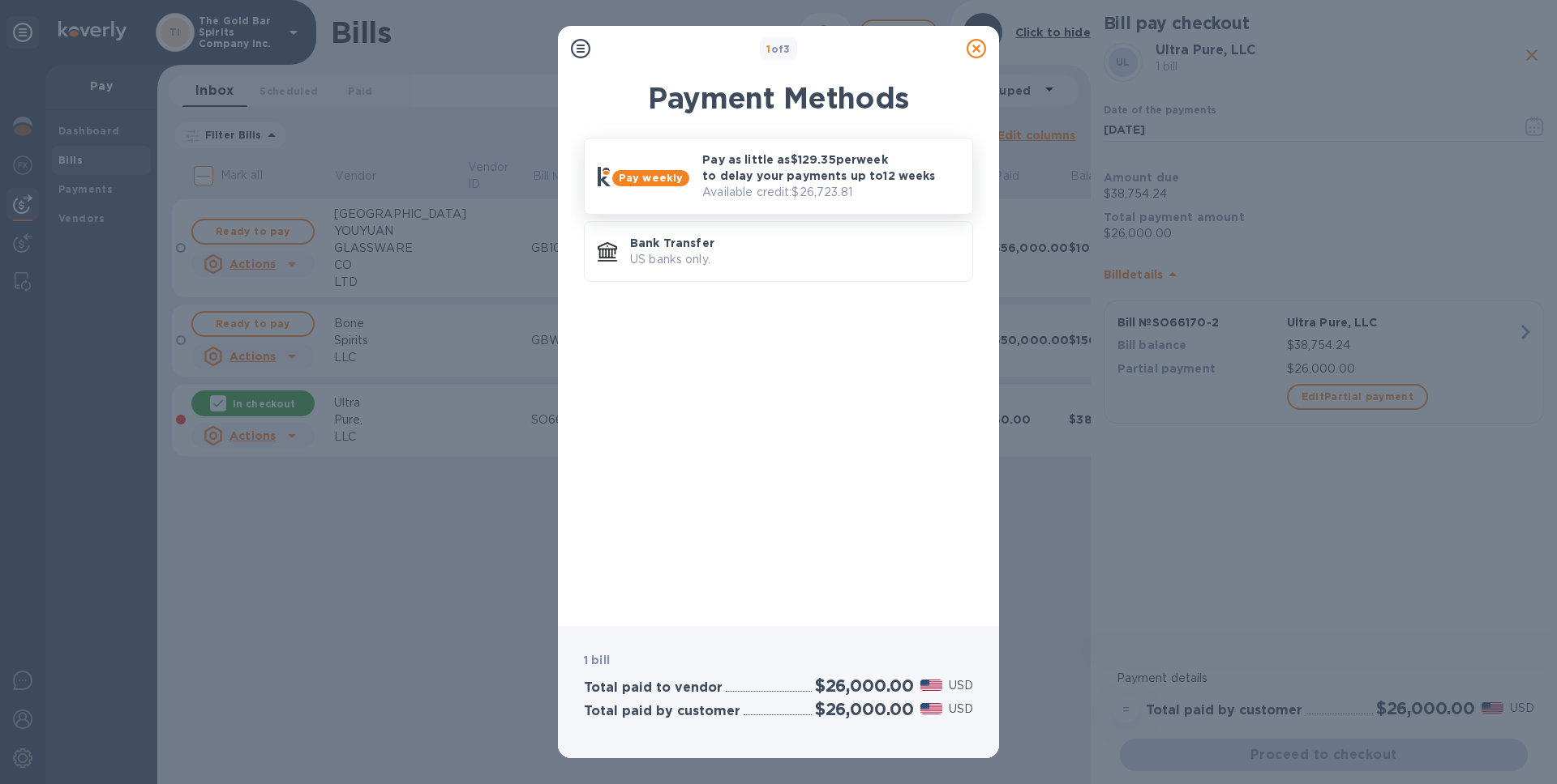
click at [717, 188] on p "Available credit: $26,723.81" at bounding box center [830, 192] width 257 height 17
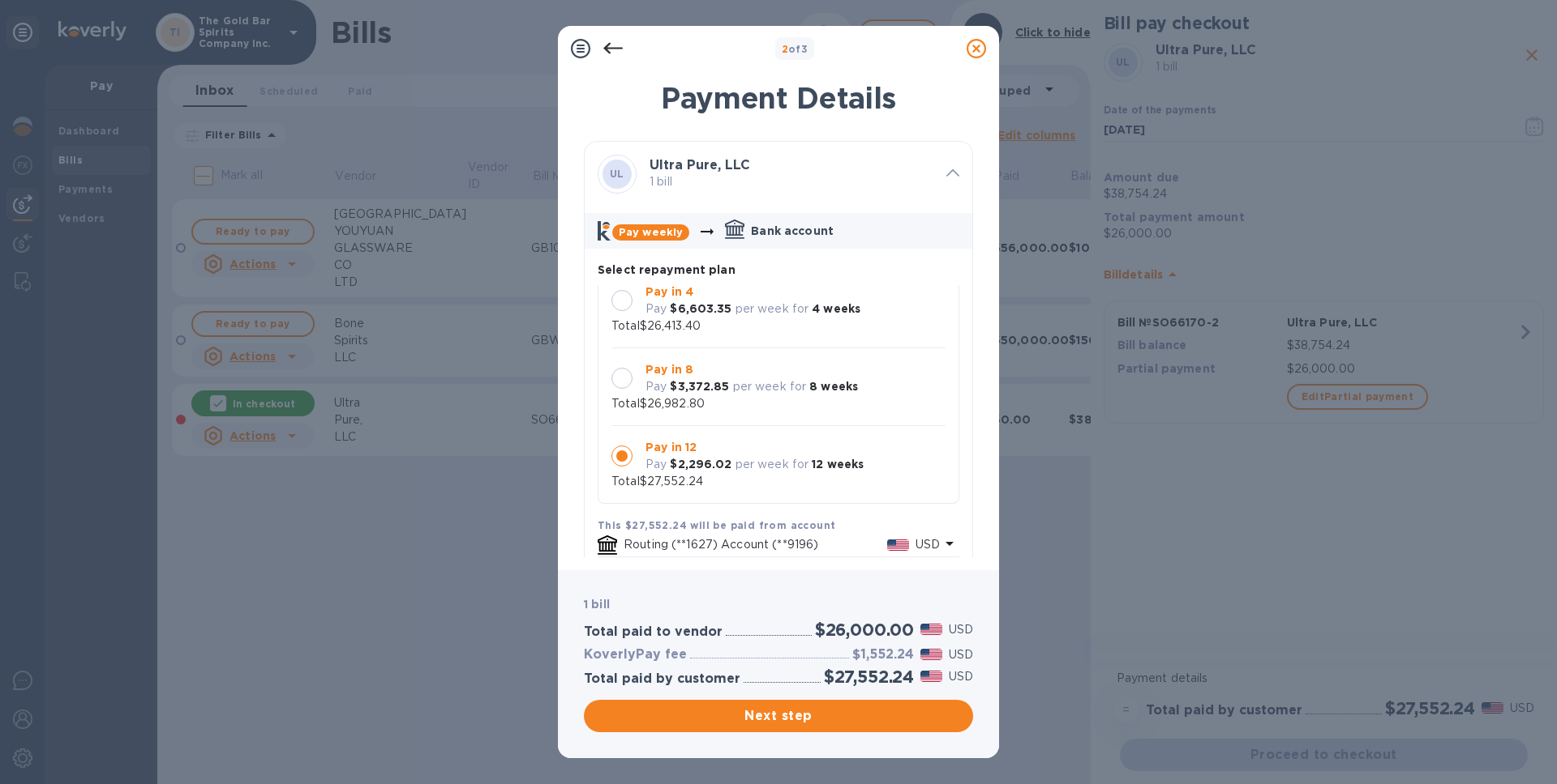
scroll to position [62, 0]
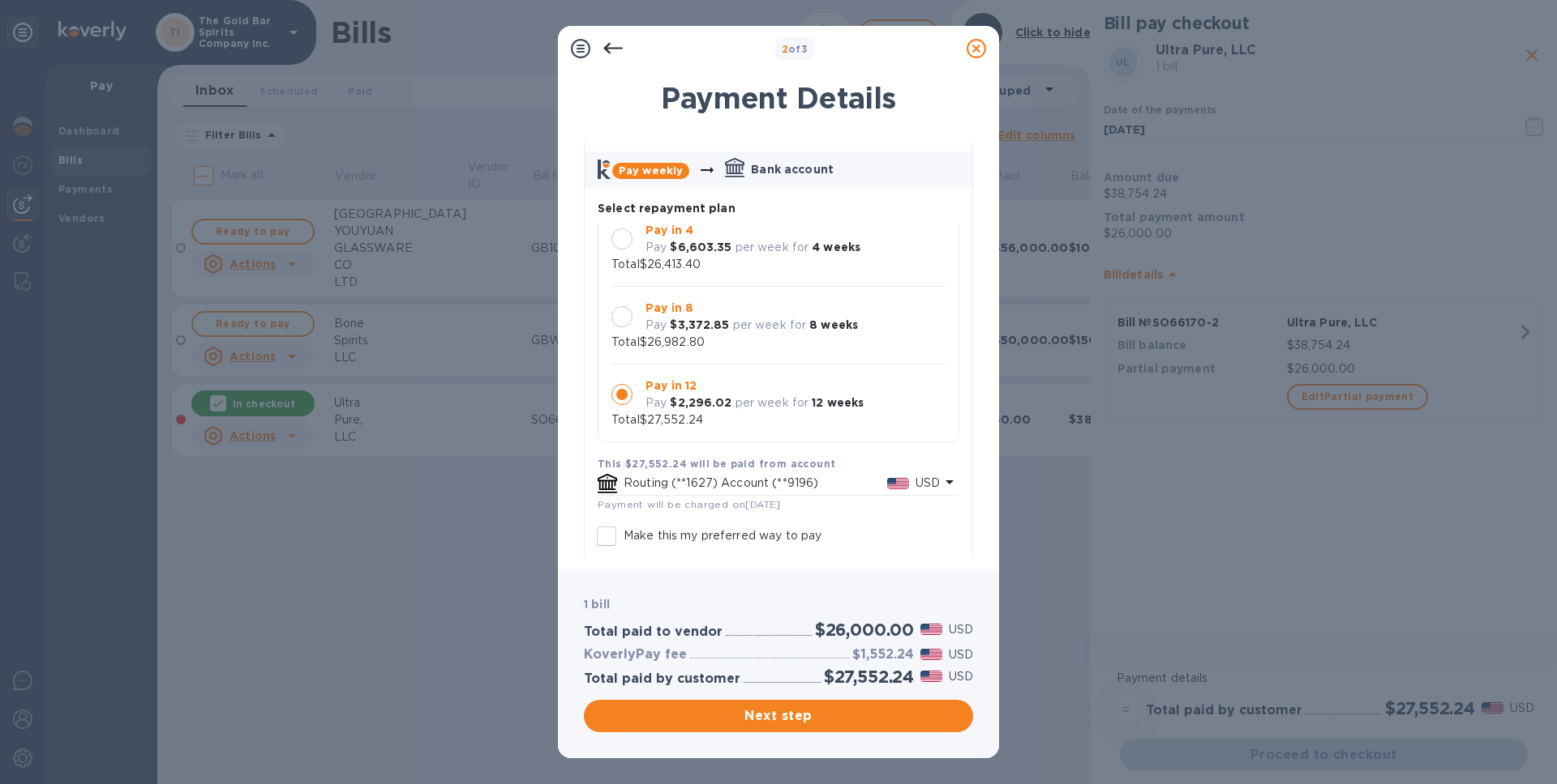
click at [709, 323] on b "$3,372.85" at bounding box center [699, 324] width 59 height 13
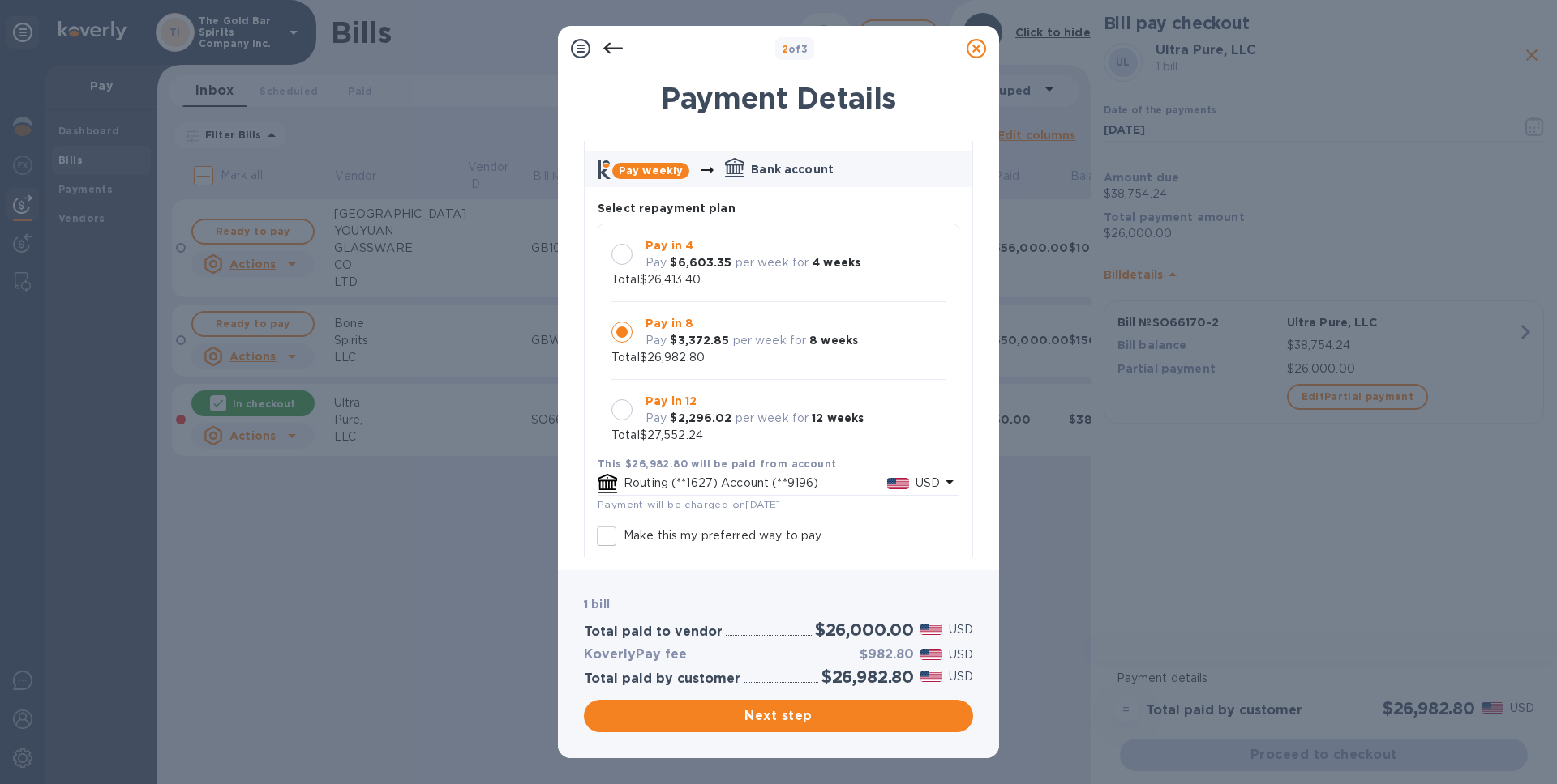
click at [757, 278] on div "Pay in 4 Pay $6,603.35 per week for 4 weeks Total $26,413.40" at bounding box center [778, 263] width 334 height 51
click at [774, 356] on div "Pay in 8 Pay $3,372.85 per week for 8 weeks Total $26,982.80" at bounding box center [778, 341] width 334 height 51
click at [767, 718] on span "Next step" at bounding box center [778, 716] width 363 height 19
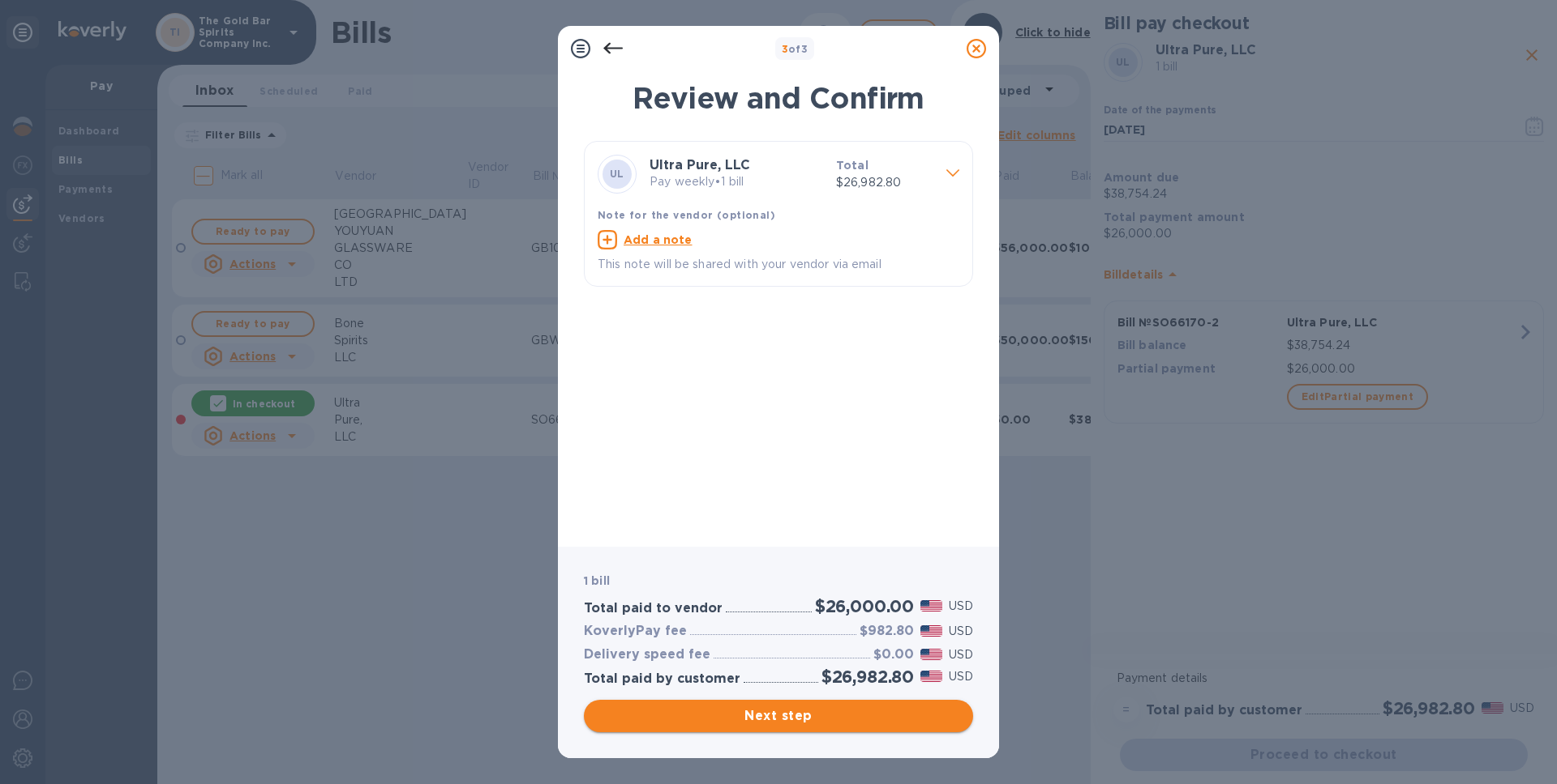
click at [789, 721] on span "Next step" at bounding box center [778, 716] width 363 height 19
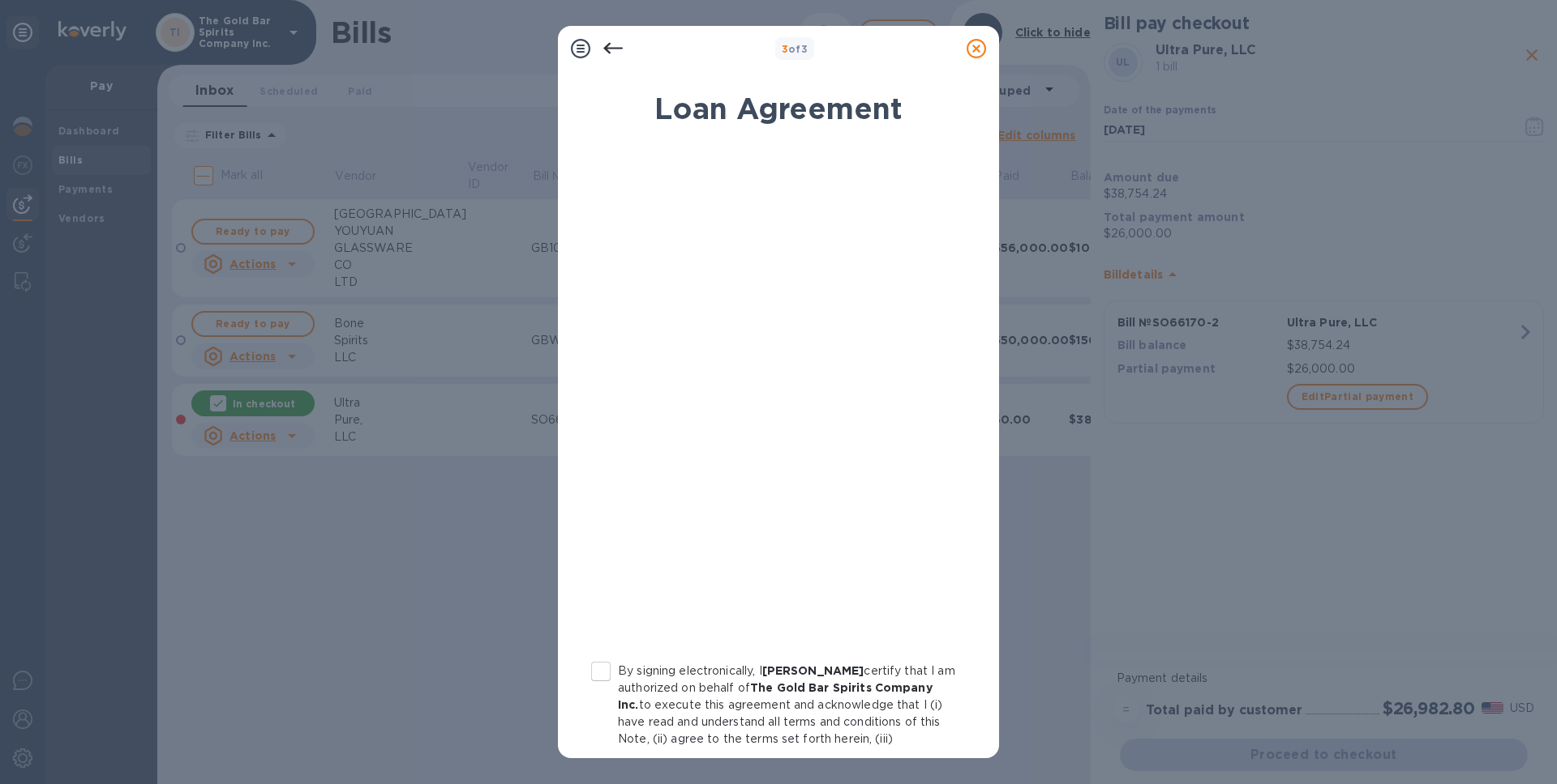
drag, startPoint x: 601, startPoint y: 668, endPoint x: 657, endPoint y: 647, distance: 59.8
click at [601, 668] on input "By signing electronically, I [PERSON_NAME] certify that I am authorized on beha…" at bounding box center [601, 671] width 34 height 34
checkbox input "true"
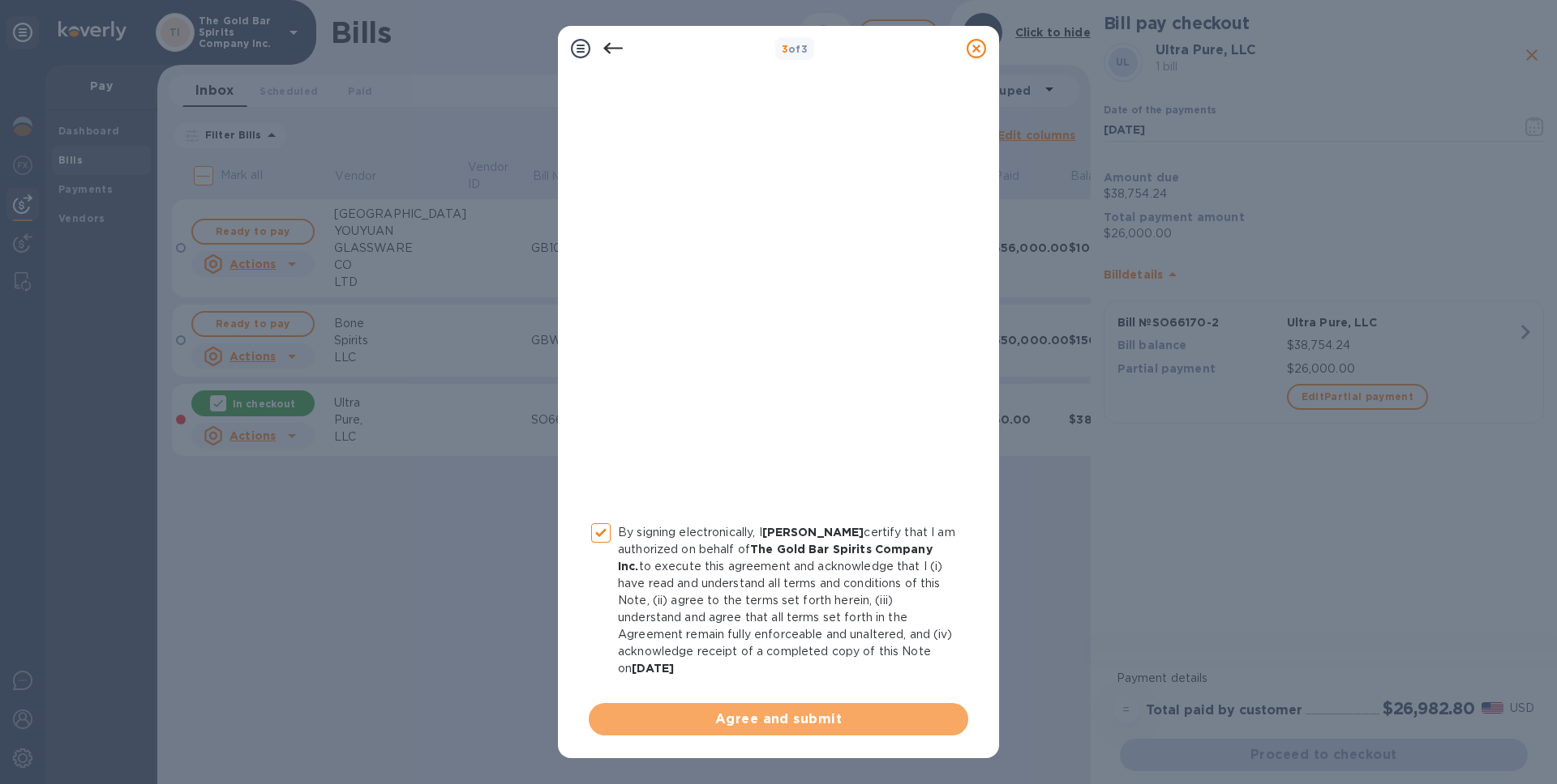
drag, startPoint x: 803, startPoint y: 723, endPoint x: 836, endPoint y: 708, distance: 36.2
click at [803, 723] on span "Agree and submit" at bounding box center [778, 719] width 353 height 19
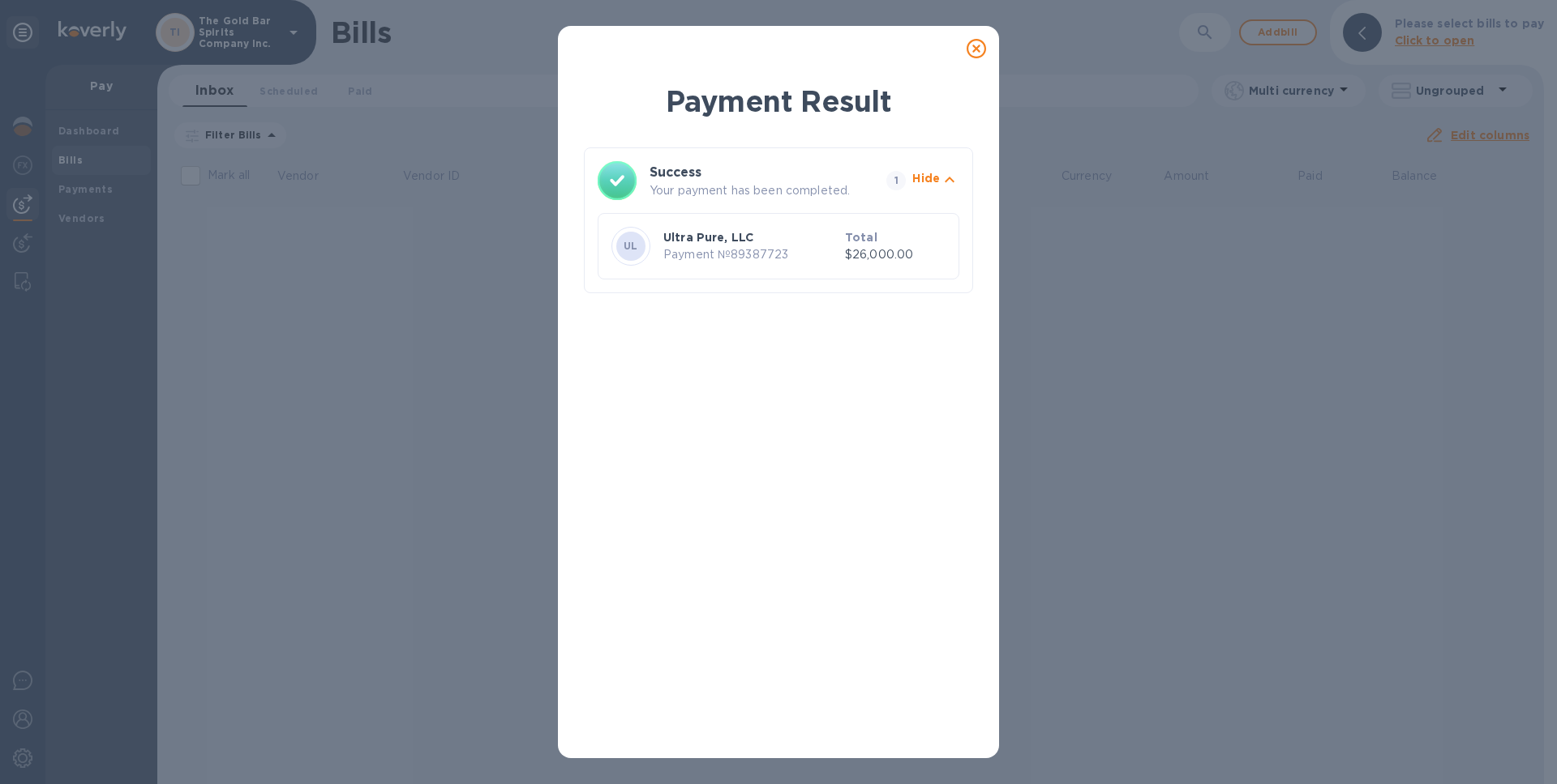
click at [979, 48] on icon at bounding box center [976, 48] width 19 height 19
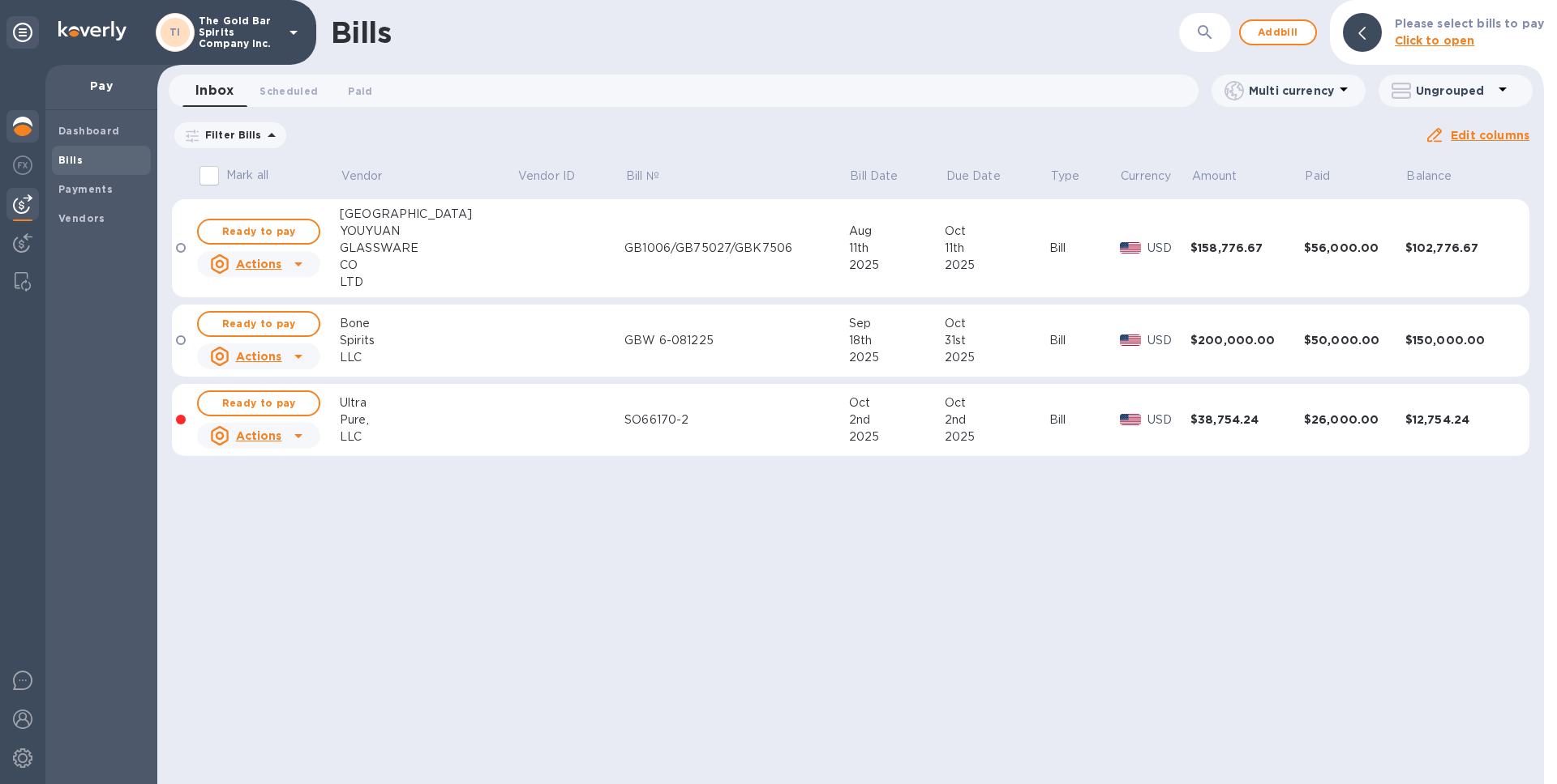
click at [37, 122] on div at bounding box center [22, 128] width 32 height 36
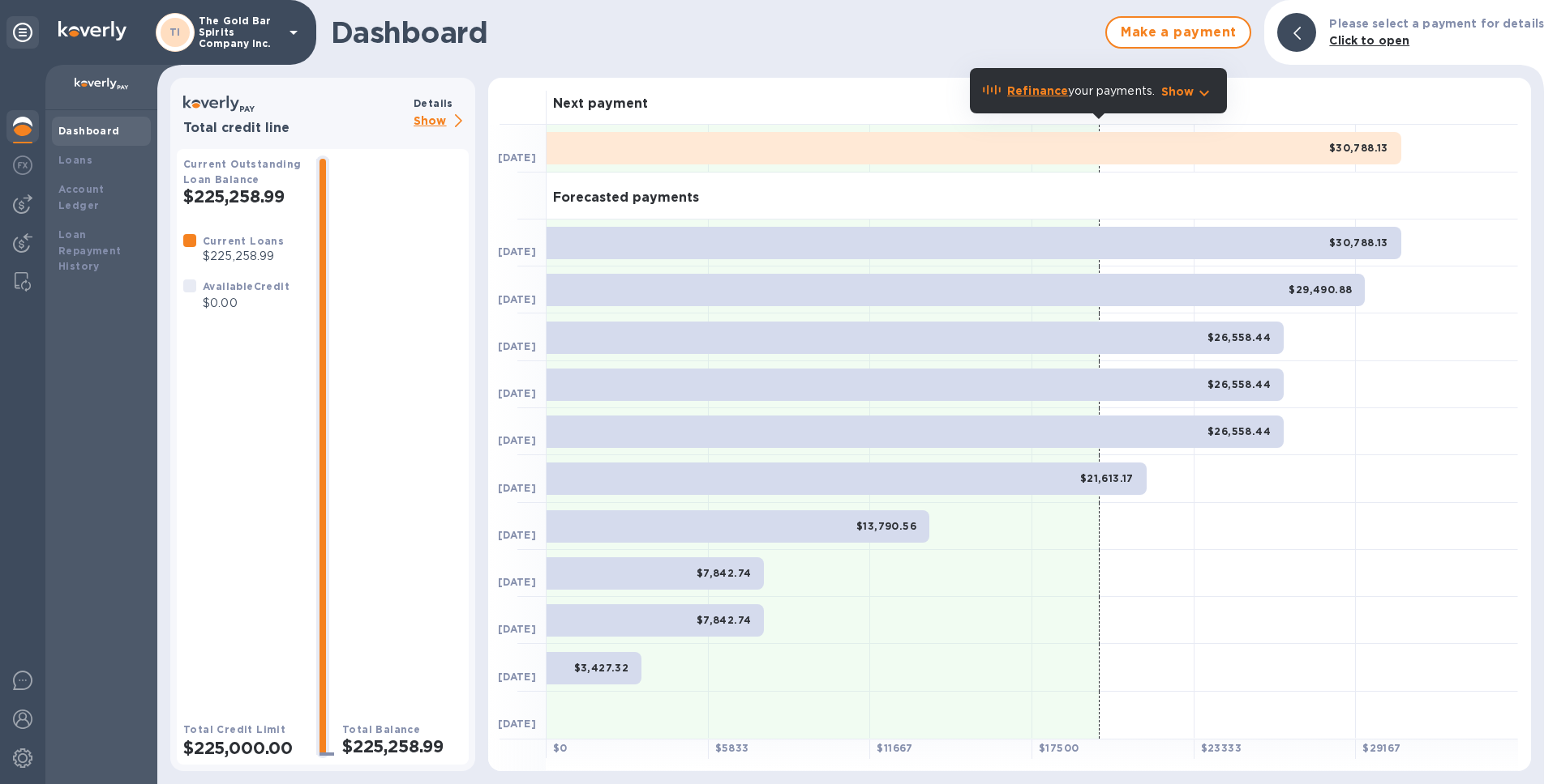
click at [74, 133] on b "Dashboard" at bounding box center [88, 131] width 62 height 12
click at [17, 126] on img at bounding box center [22, 126] width 19 height 19
click at [27, 130] on img at bounding box center [22, 126] width 19 height 19
